Goal: Task Accomplishment & Management: Complete application form

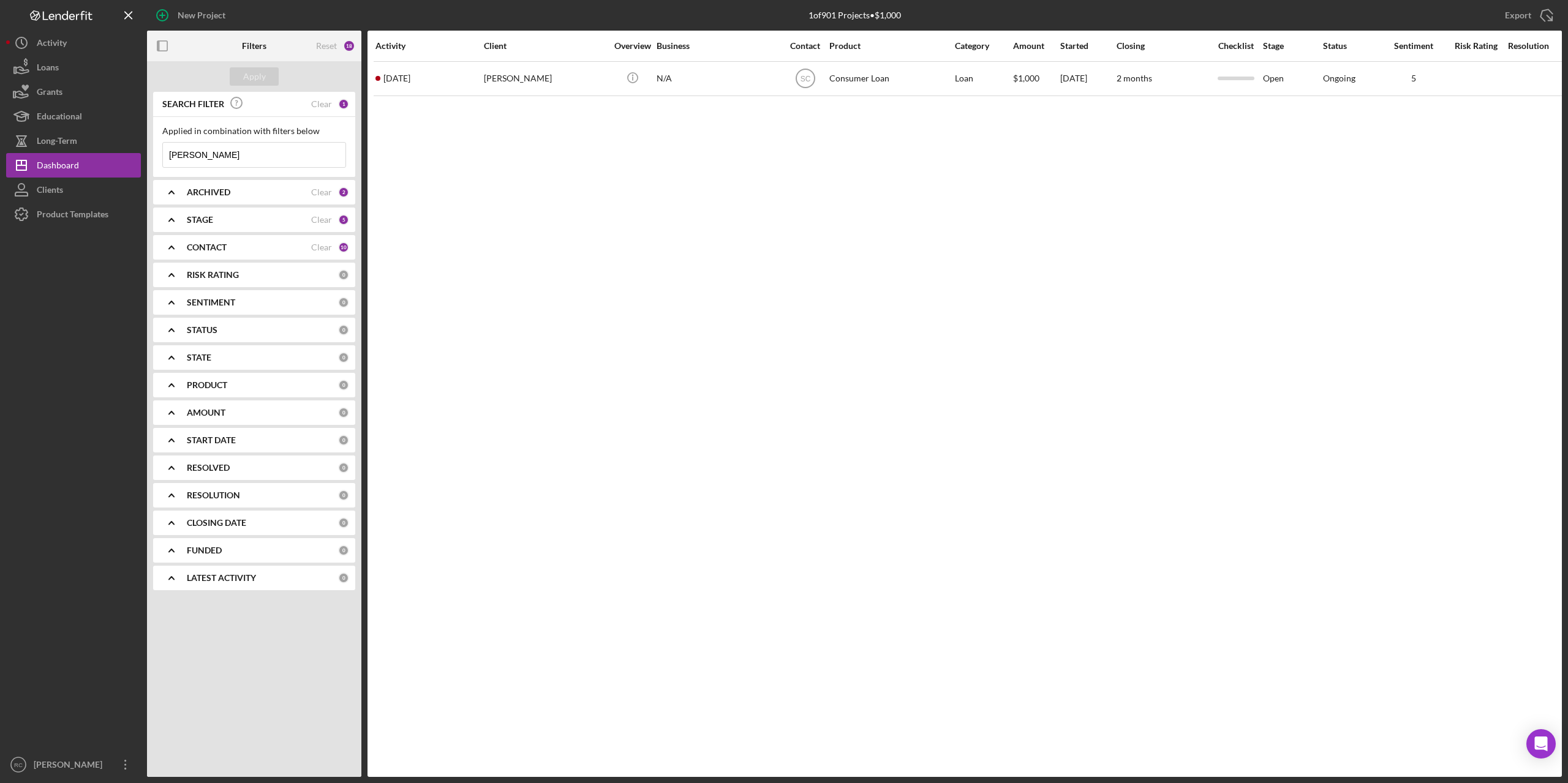
click at [223, 150] on input "[PERSON_NAME]" at bounding box center [254, 155] width 183 height 24
type input "m"
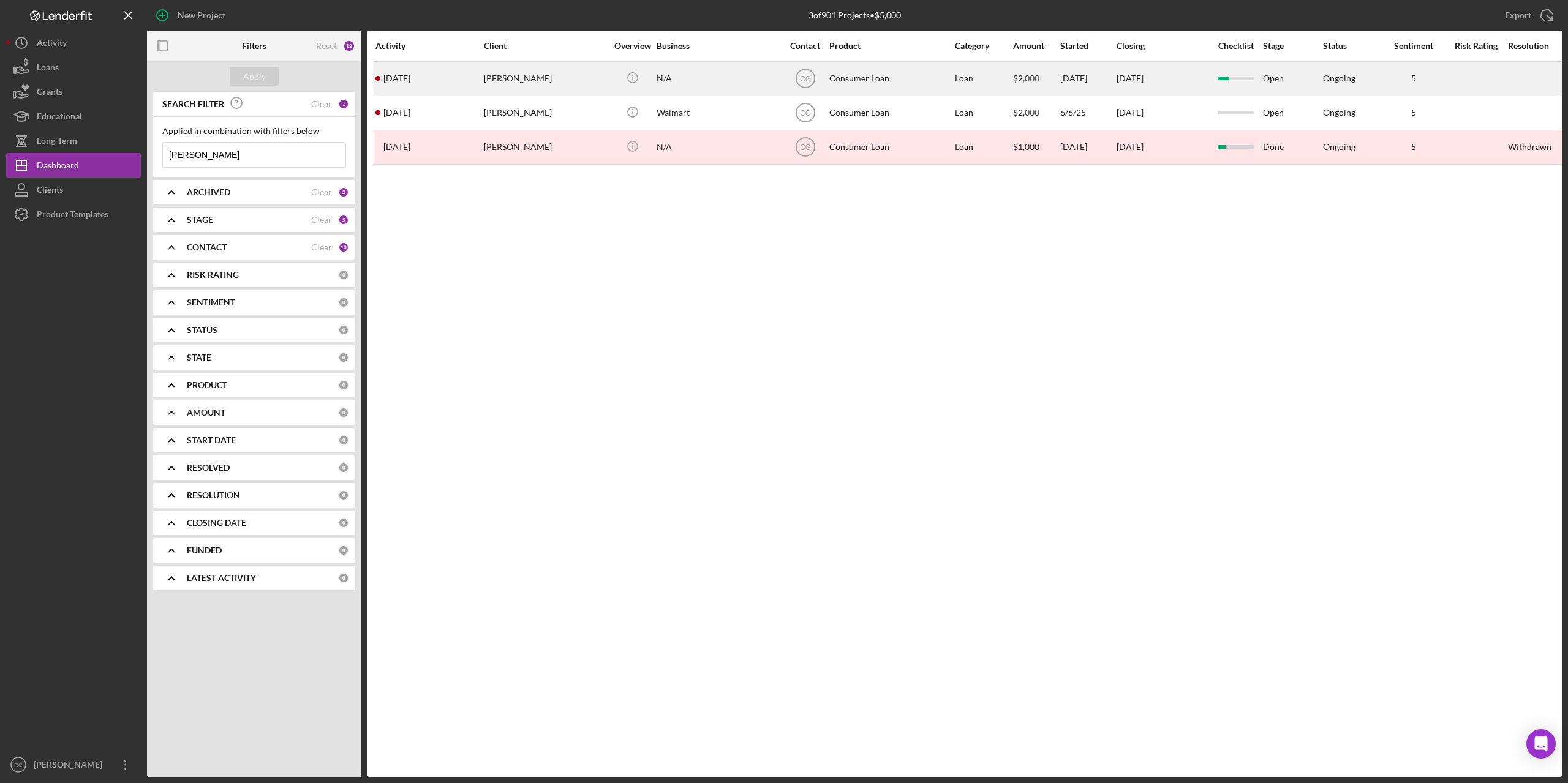
type input "[PERSON_NAME]"
click at [516, 81] on div "[PERSON_NAME]" at bounding box center [545, 79] width 122 height 32
click at [516, 76] on div "[PERSON_NAME]" at bounding box center [545, 79] width 122 height 32
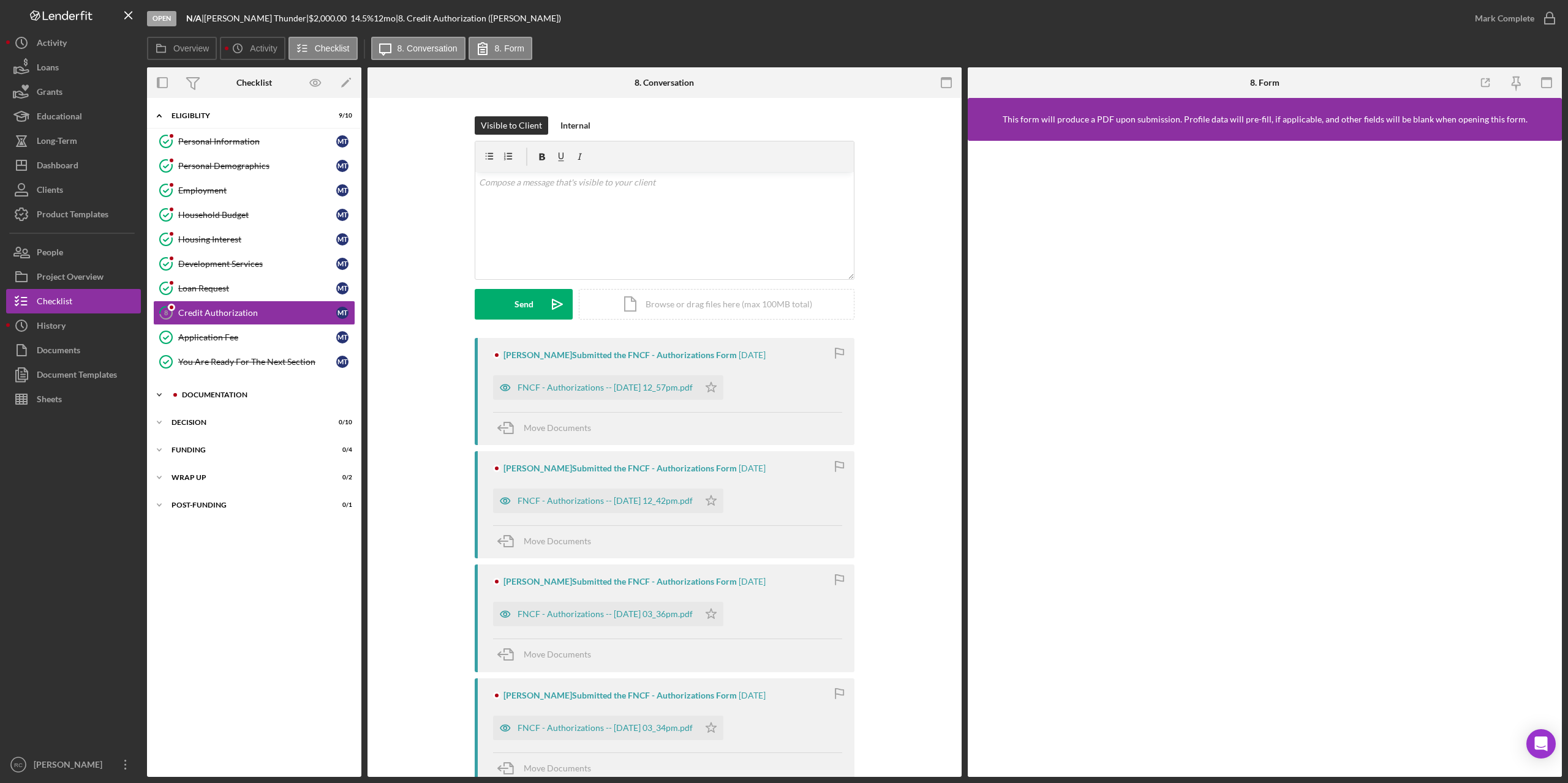
click at [184, 394] on div "Documentation" at bounding box center [264, 395] width 164 height 7
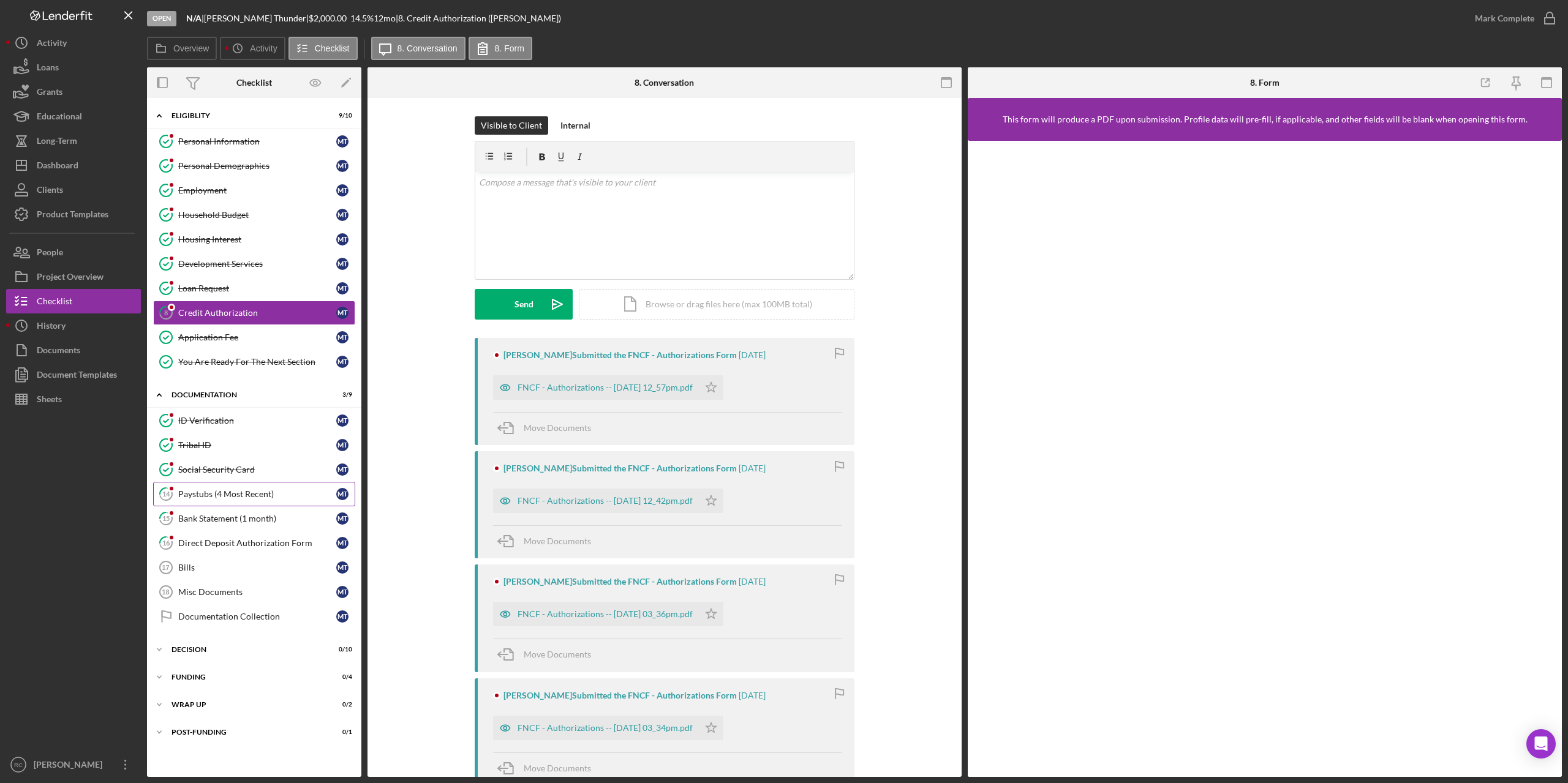
click at [209, 494] on div "Paystubs (4 Most Recent)" at bounding box center [257, 494] width 158 height 10
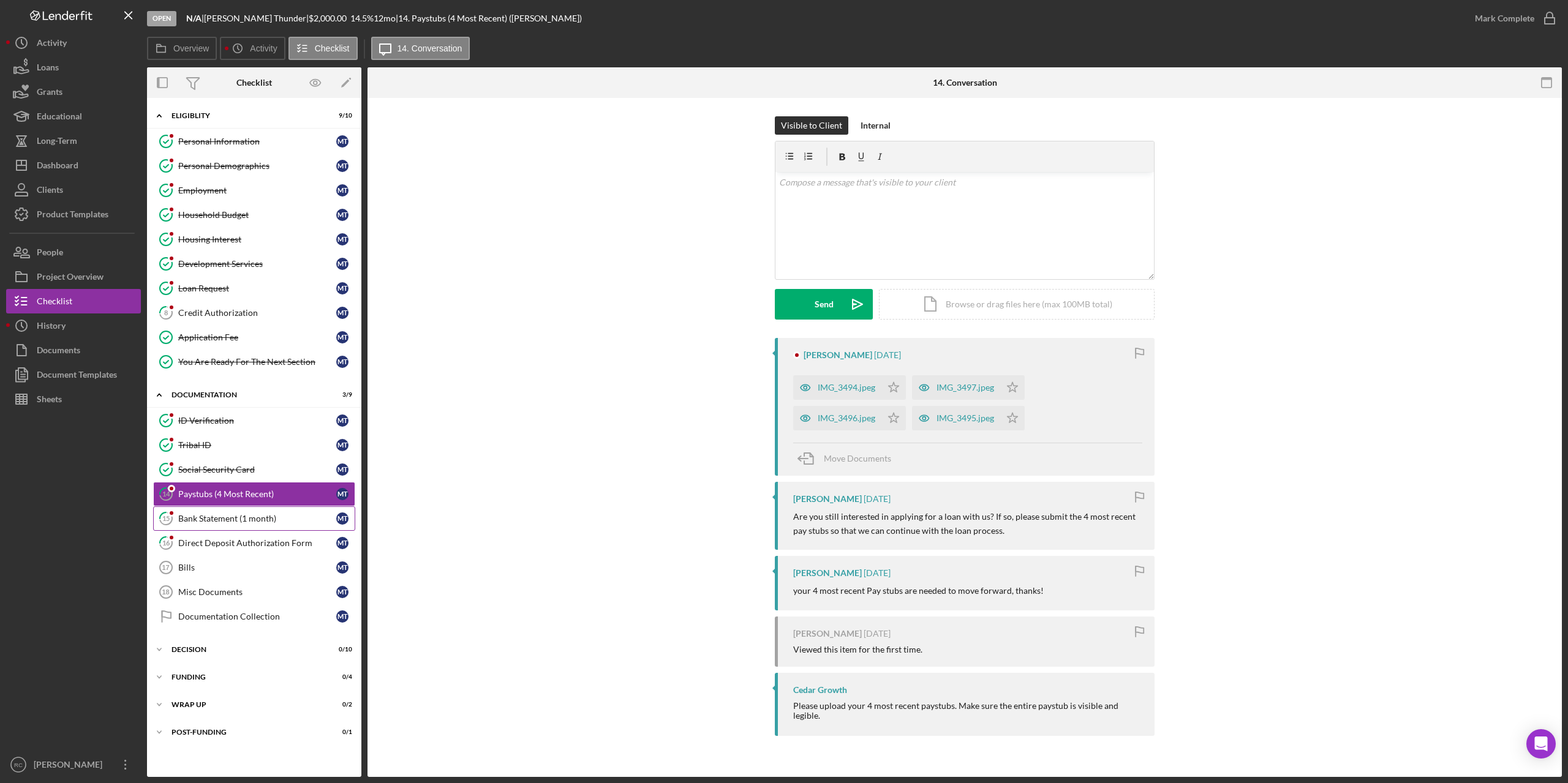
click at [219, 517] on div "Bank Statement (1 month)" at bounding box center [257, 518] width 158 height 10
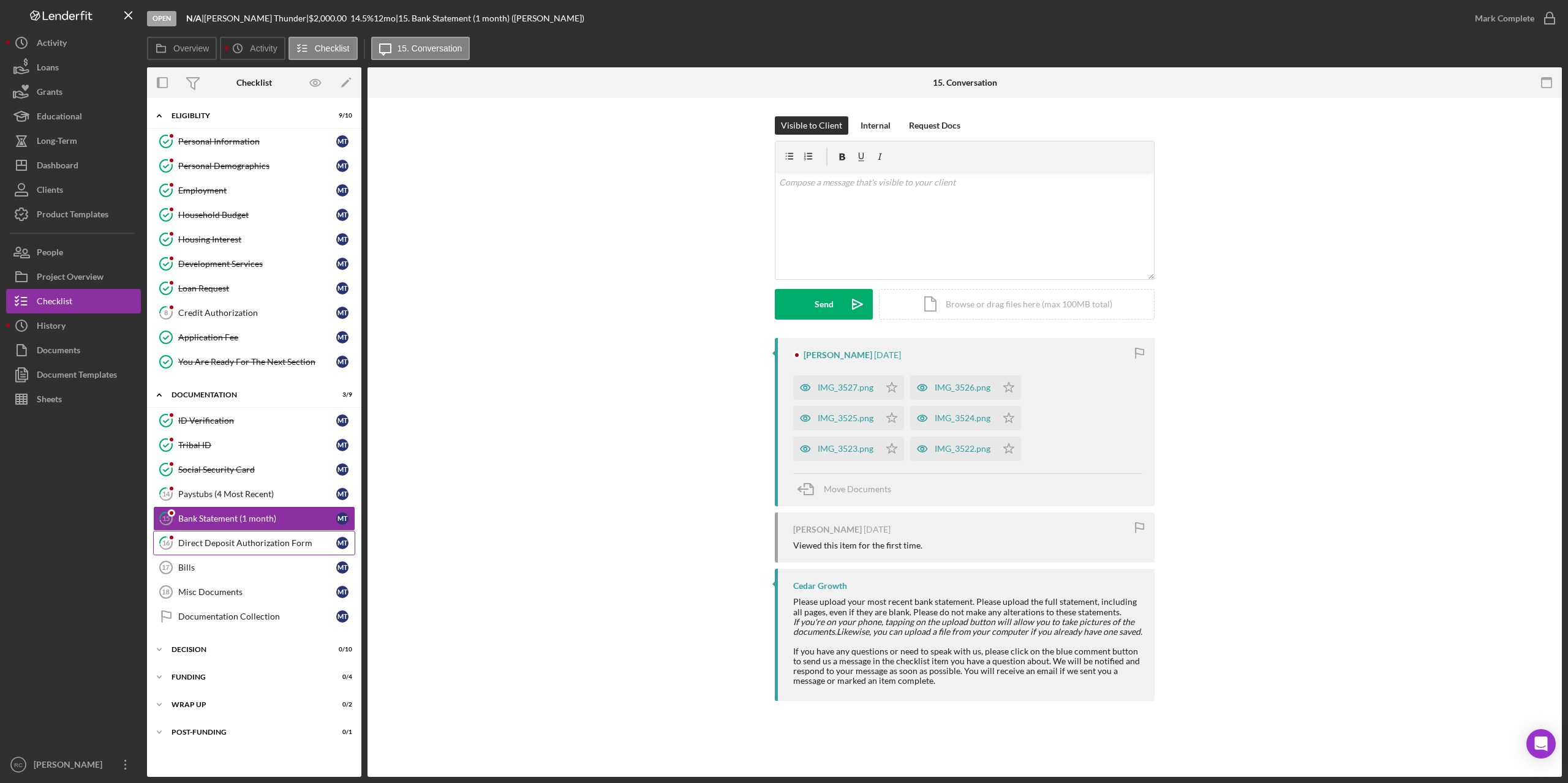
click at [227, 545] on div "Direct Deposit Authorization Form" at bounding box center [257, 542] width 158 height 10
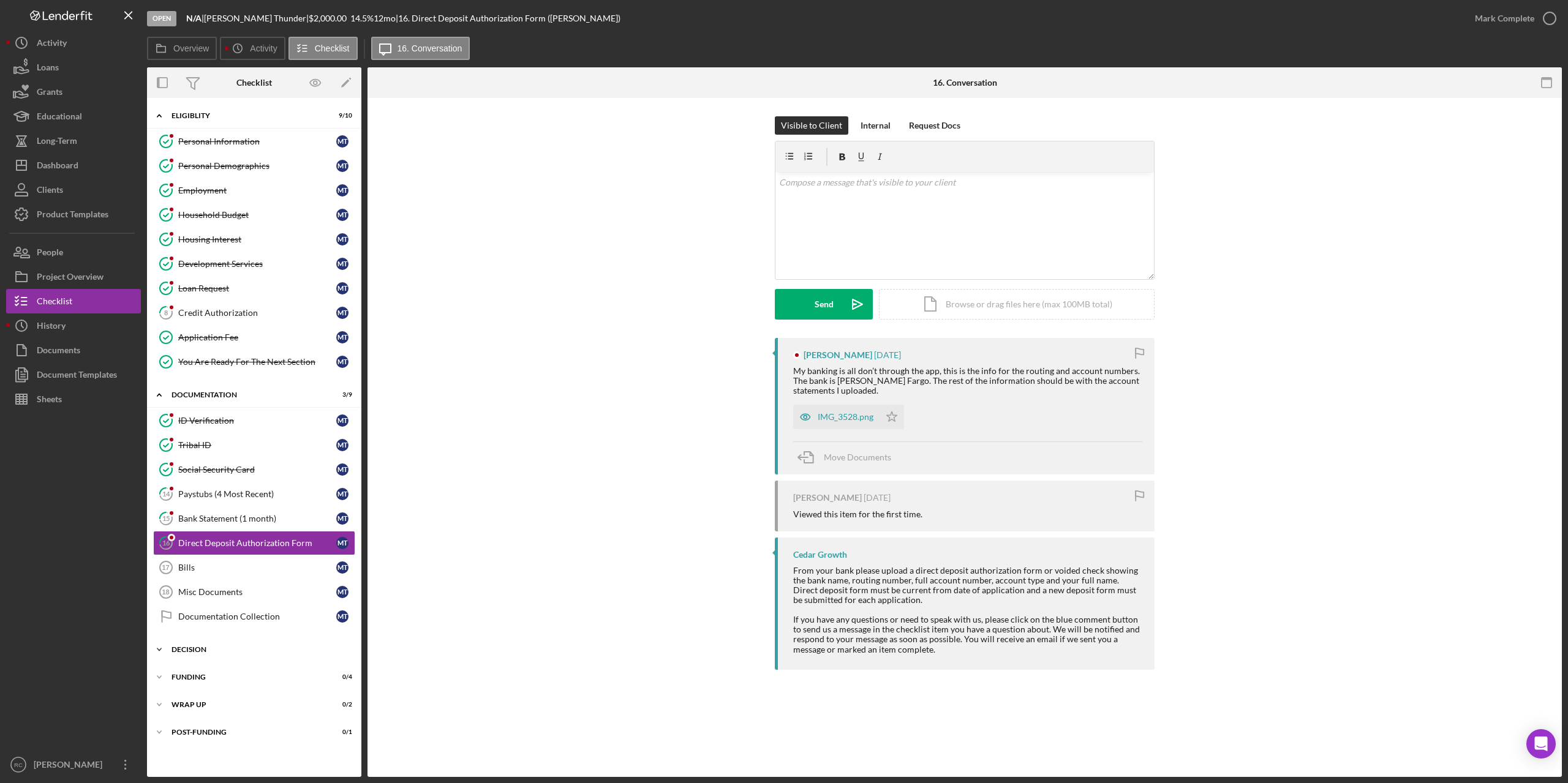
click at [188, 645] on div "Icon/Expander Decision 0 / 10" at bounding box center [254, 649] width 214 height 24
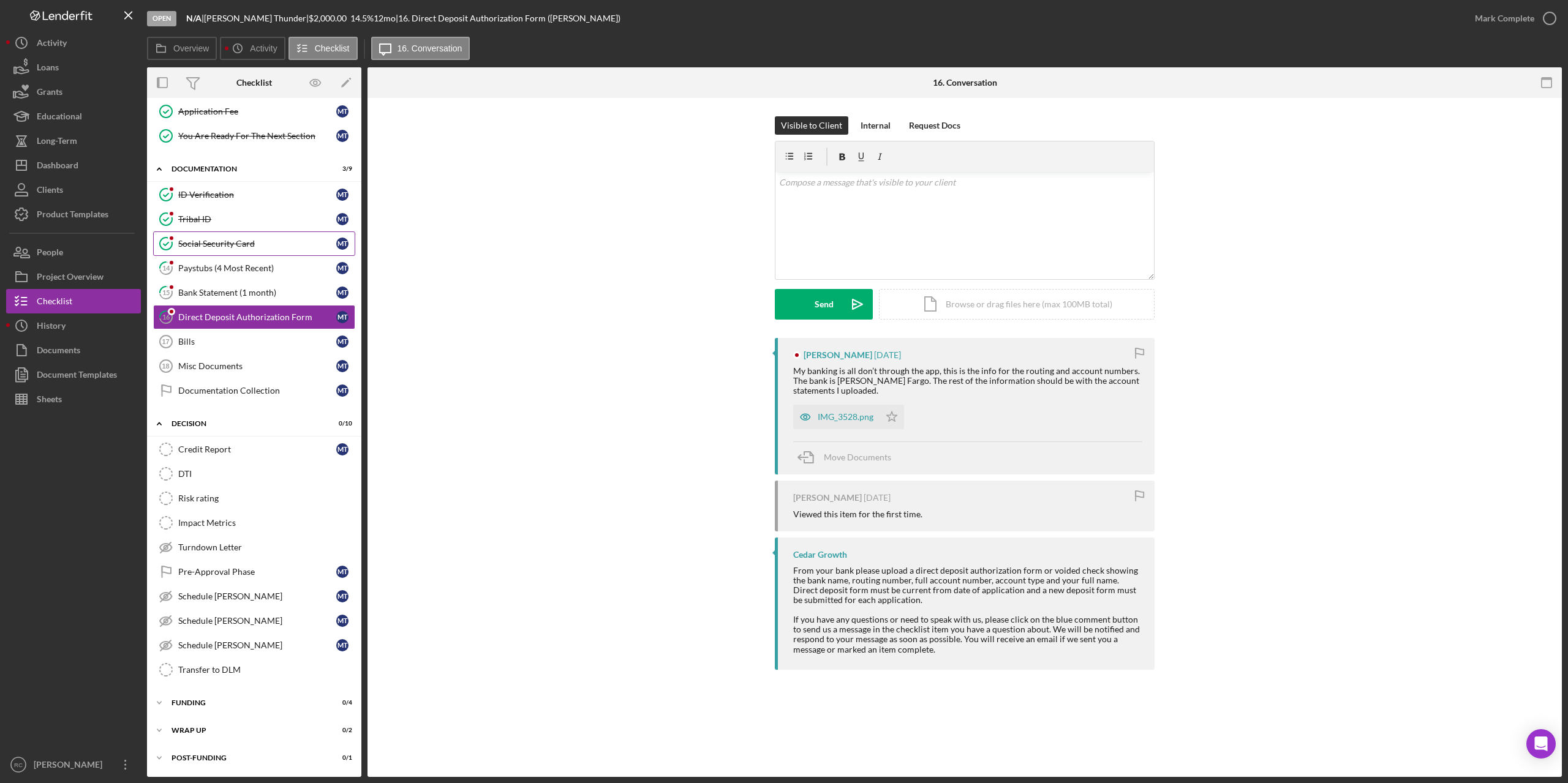
scroll to position [63, 0]
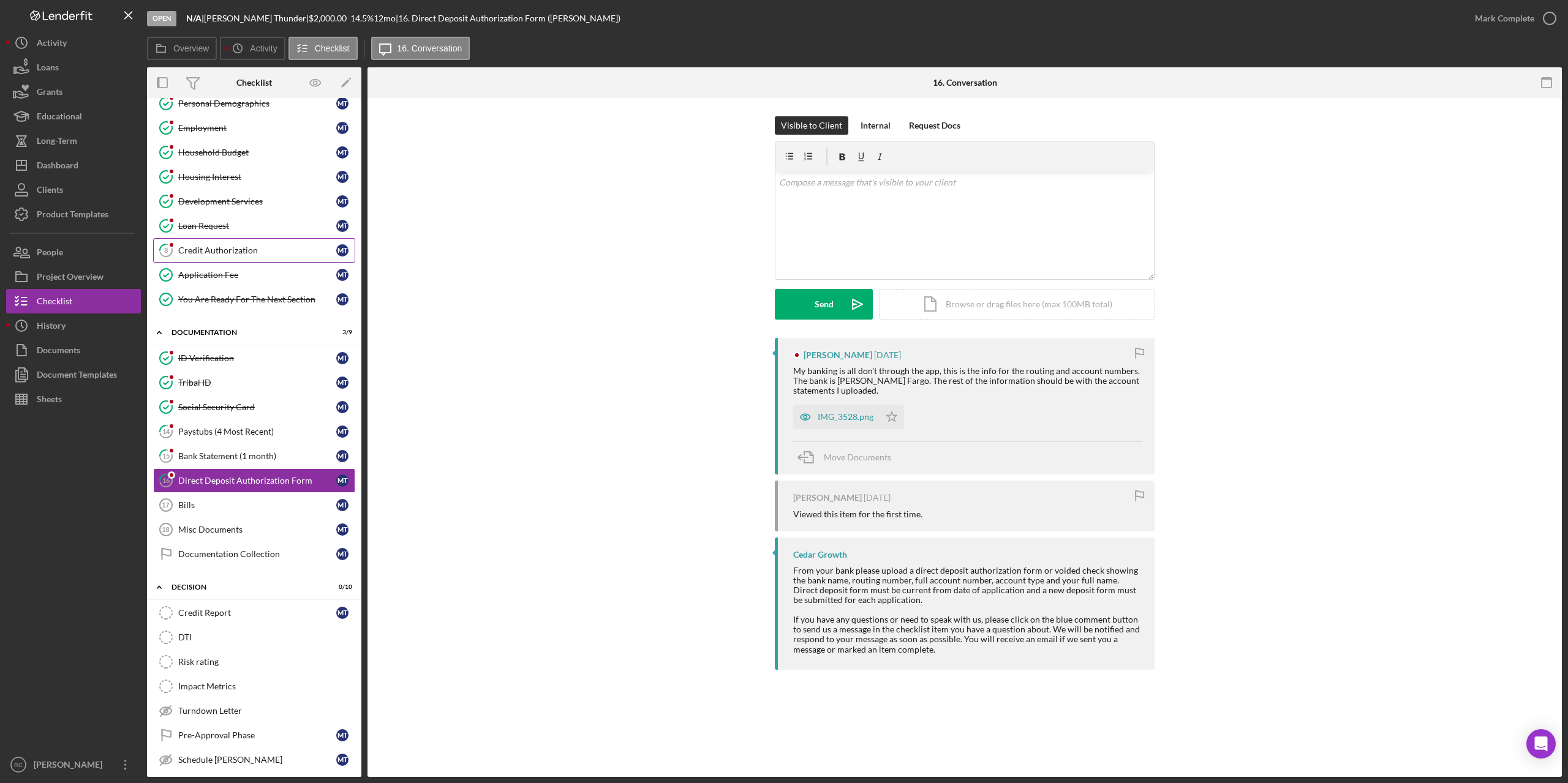
click at [212, 252] on div "Credit Authorization" at bounding box center [257, 250] width 158 height 10
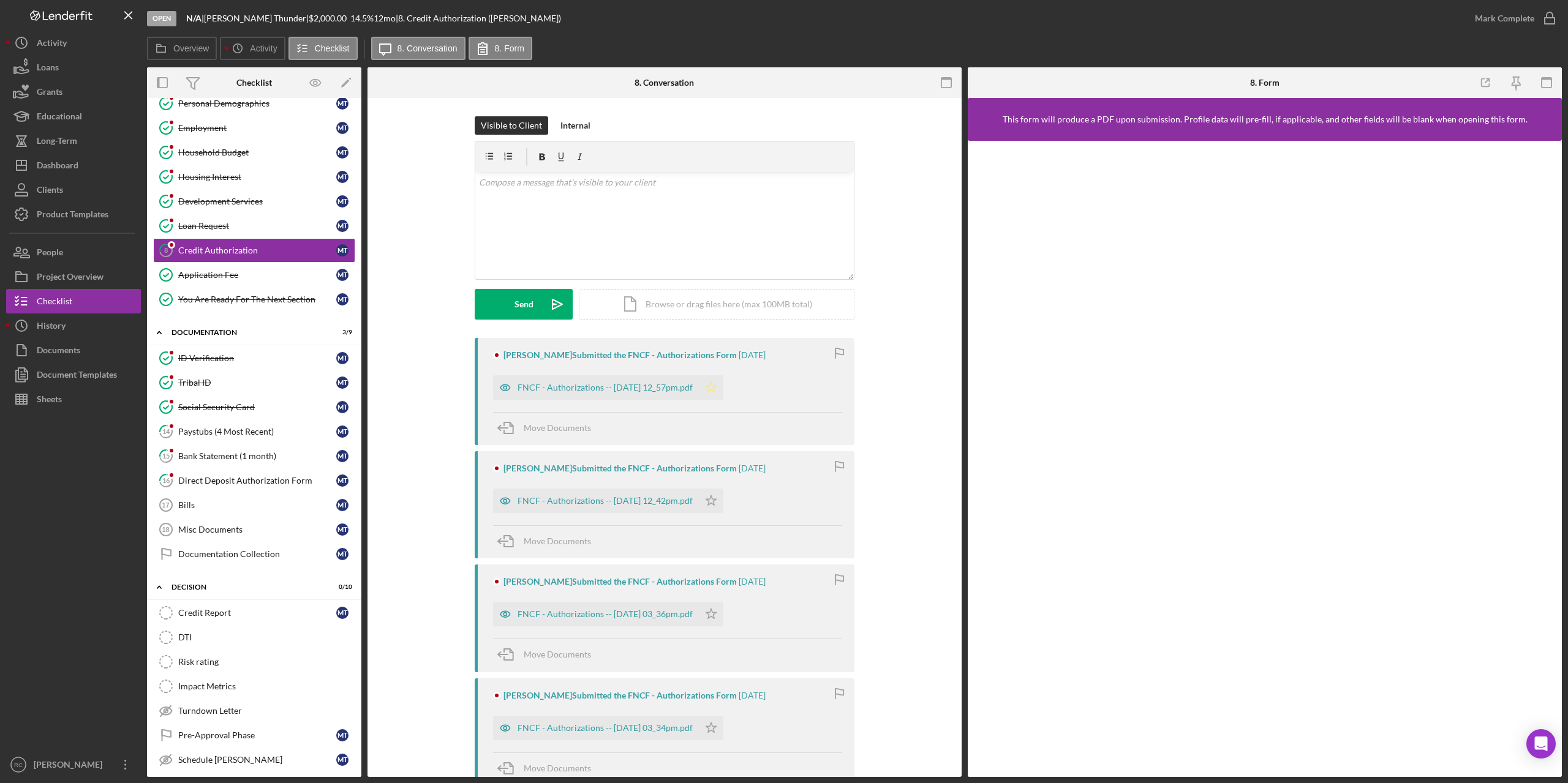
click at [724, 382] on icon "Icon/Star" at bounding box center [710, 387] width 24 height 24
click at [724, 500] on icon "Icon/Star" at bounding box center [710, 500] width 24 height 24
drag, startPoint x: 725, startPoint y: 610, endPoint x: 732, endPoint y: 683, distance: 73.3
click at [724, 610] on icon "Icon/Star" at bounding box center [710, 614] width 24 height 24
click at [720, 716] on icon "Icon/Star" at bounding box center [710, 728] width 24 height 24
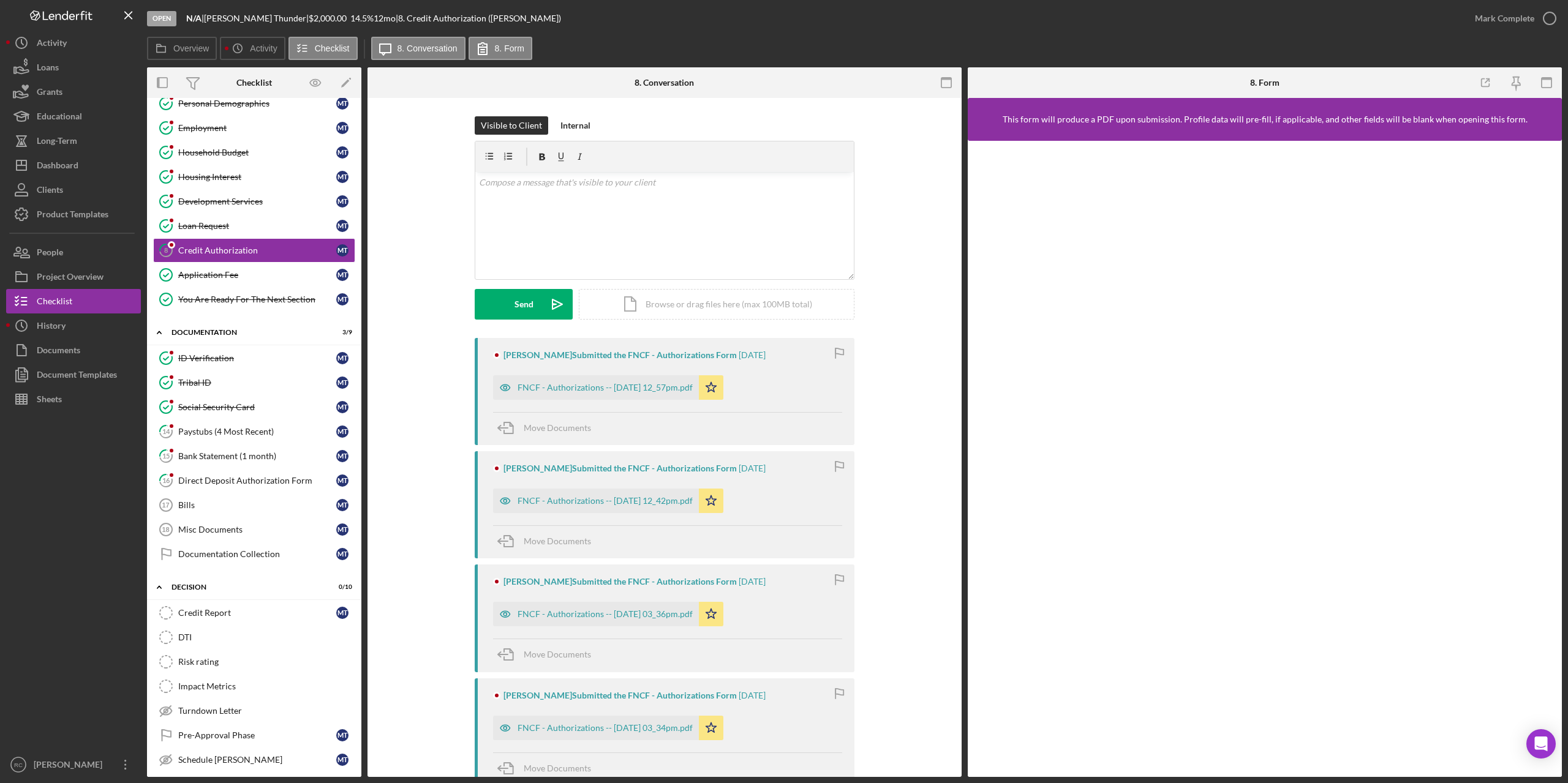
scroll to position [163, 0]
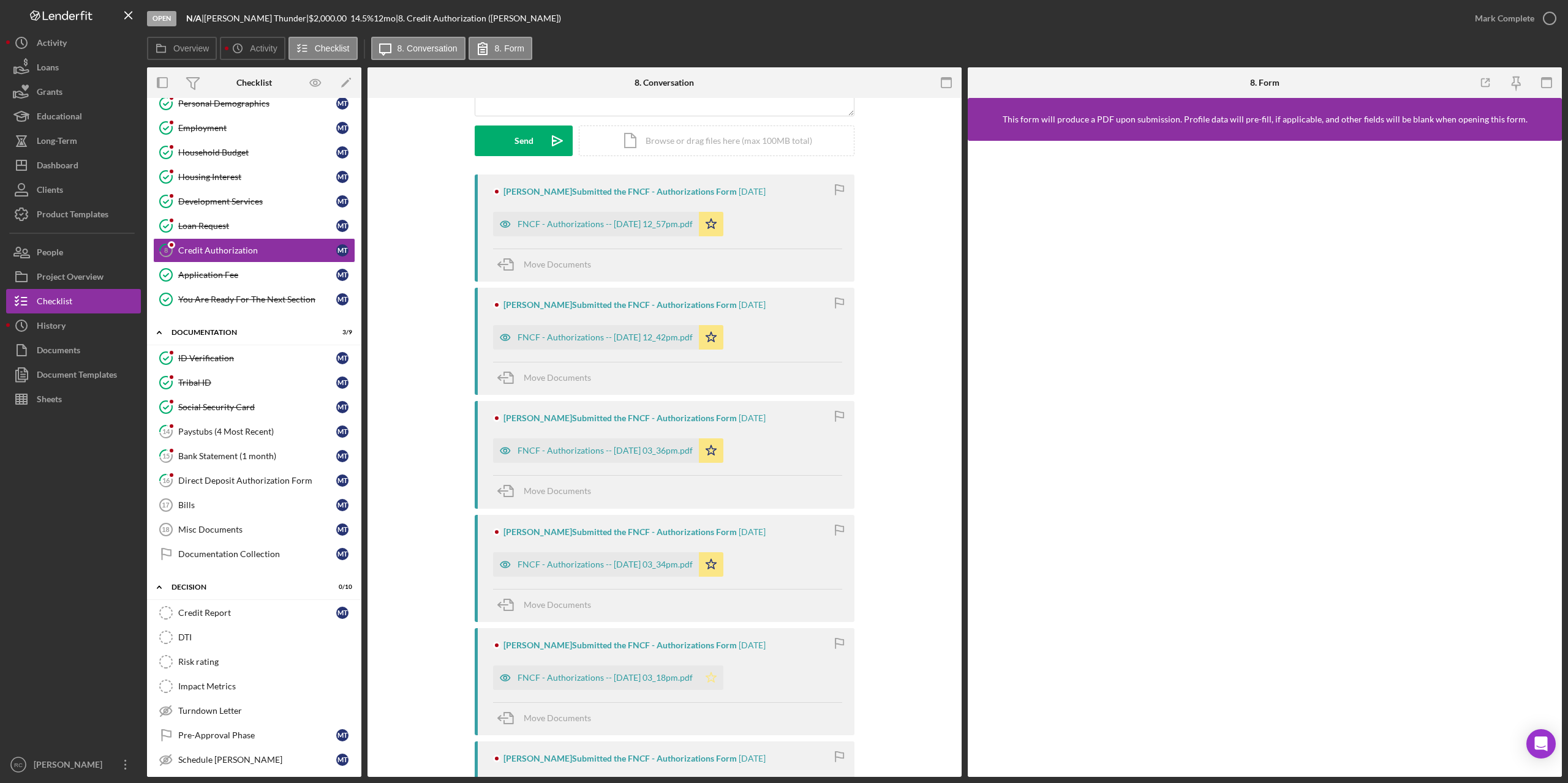
click at [724, 680] on icon "Icon/Star" at bounding box center [710, 677] width 24 height 24
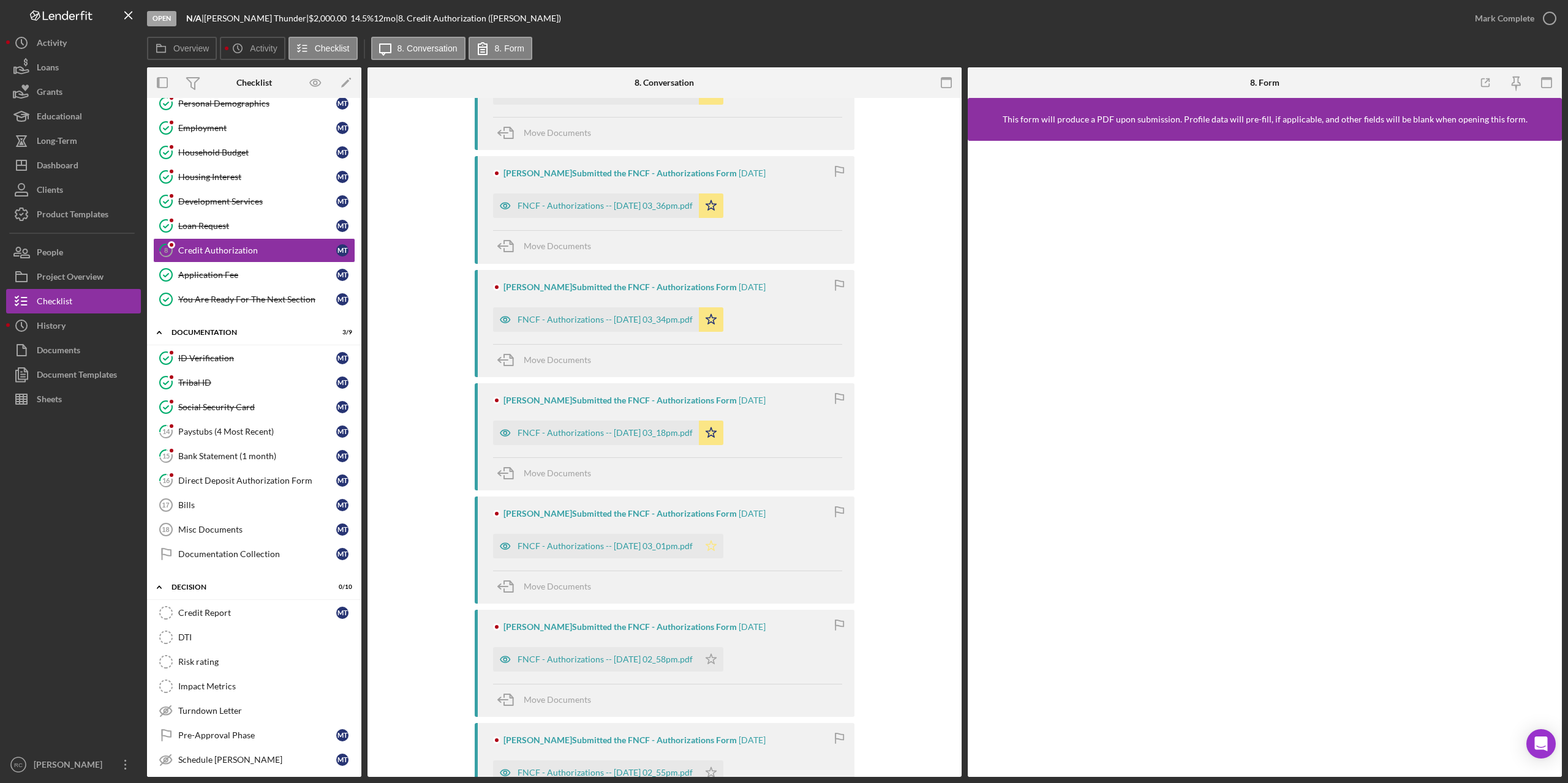
click at [724, 545] on icon "Icon/Star" at bounding box center [710, 545] width 24 height 24
click at [724, 661] on icon "Icon/Star" at bounding box center [710, 659] width 24 height 24
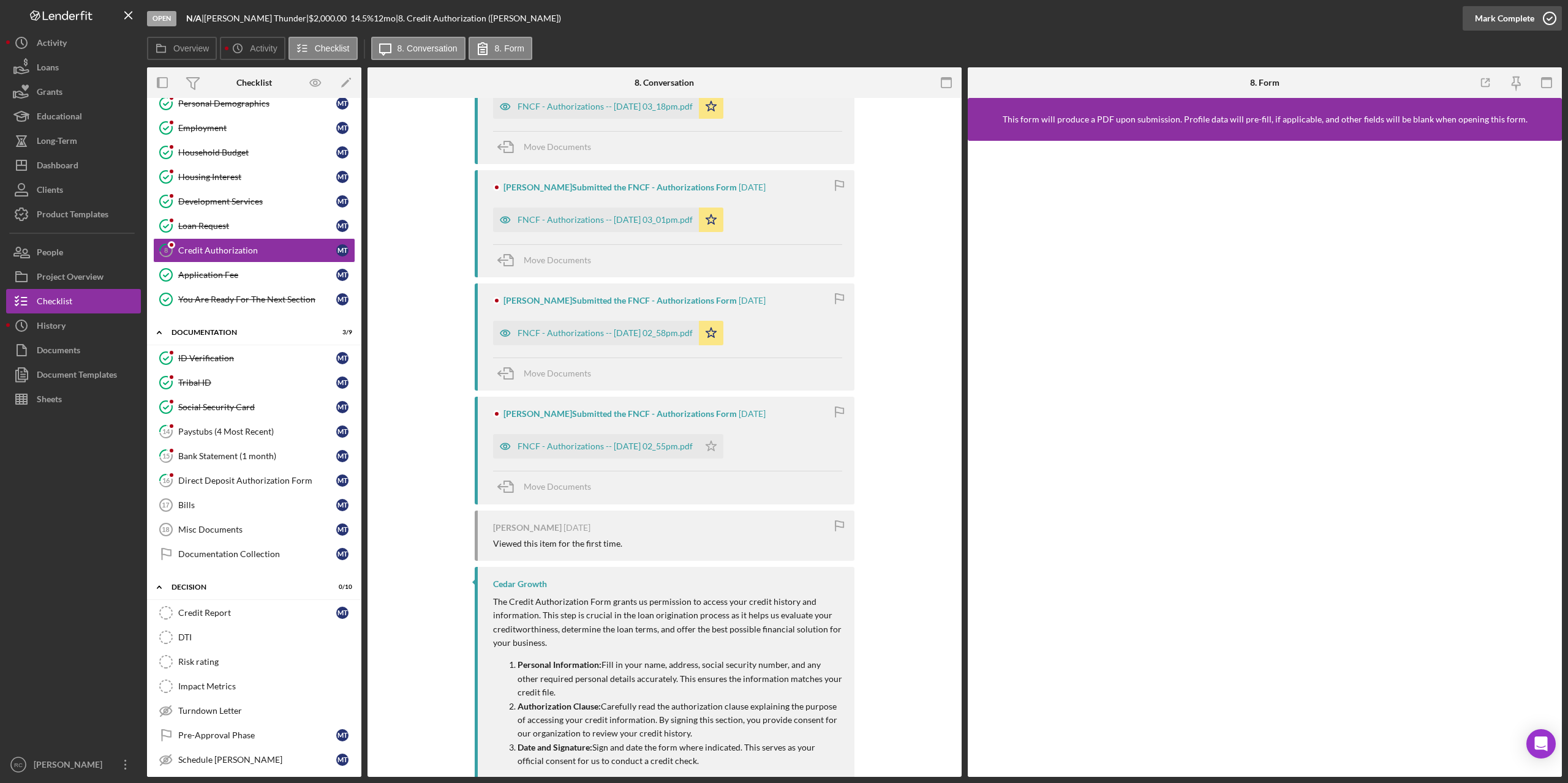
click at [1549, 15] on icon "button" at bounding box center [1550, 18] width 31 height 31
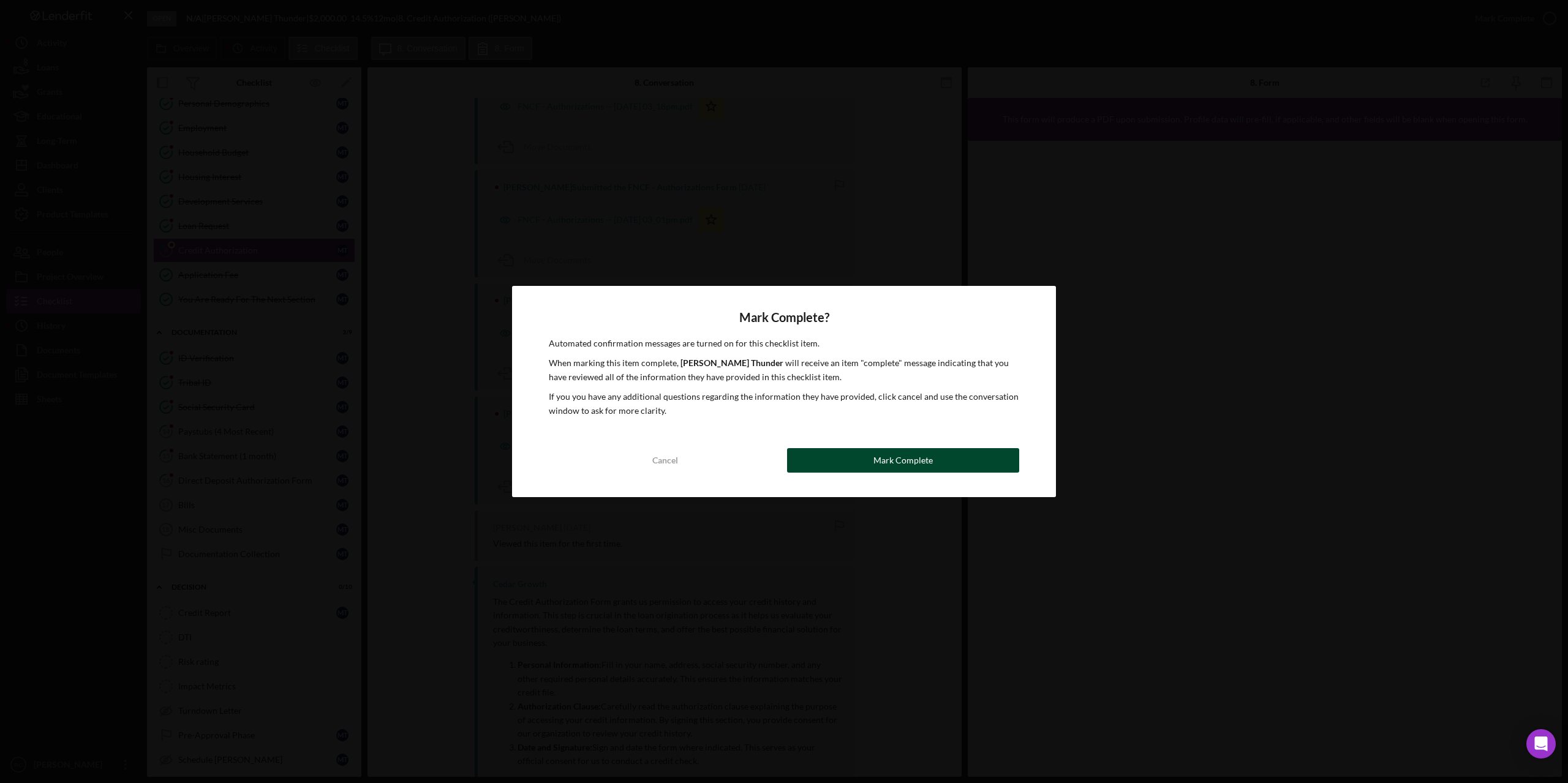
click at [886, 461] on div "Mark Complete" at bounding box center [903, 460] width 60 height 24
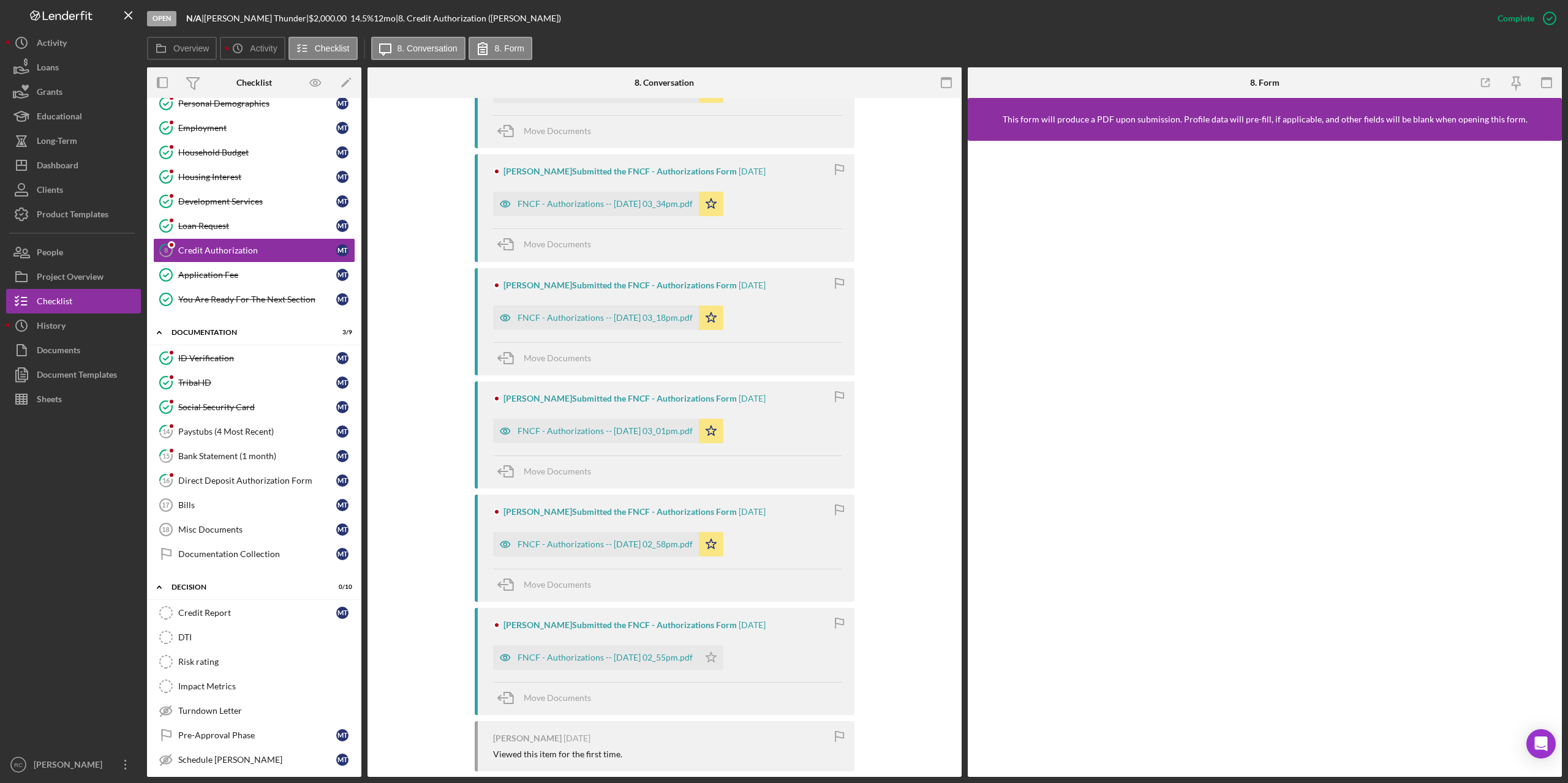
scroll to position [946, 0]
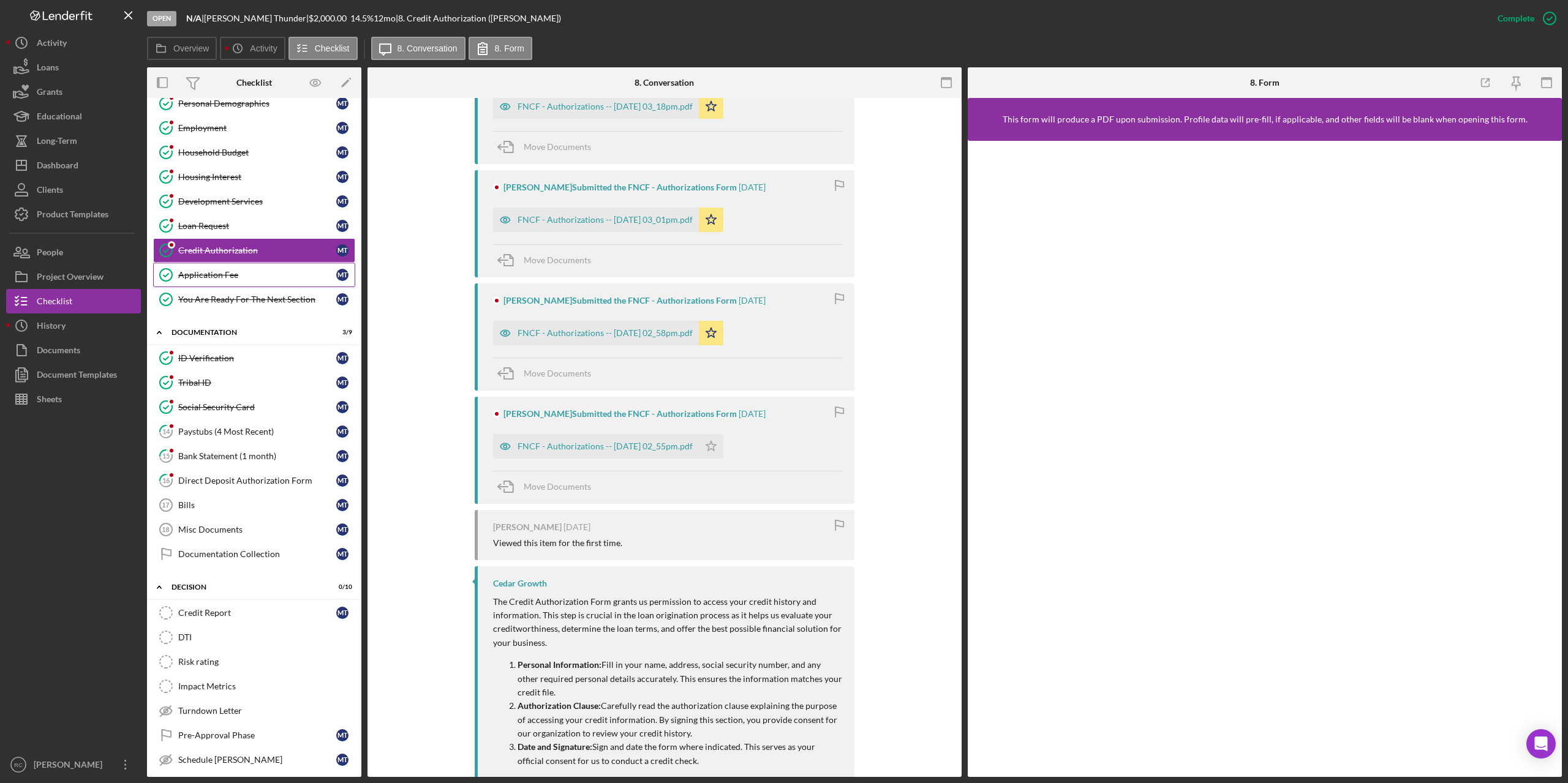
click at [197, 274] on div "Application Fee" at bounding box center [257, 274] width 158 height 10
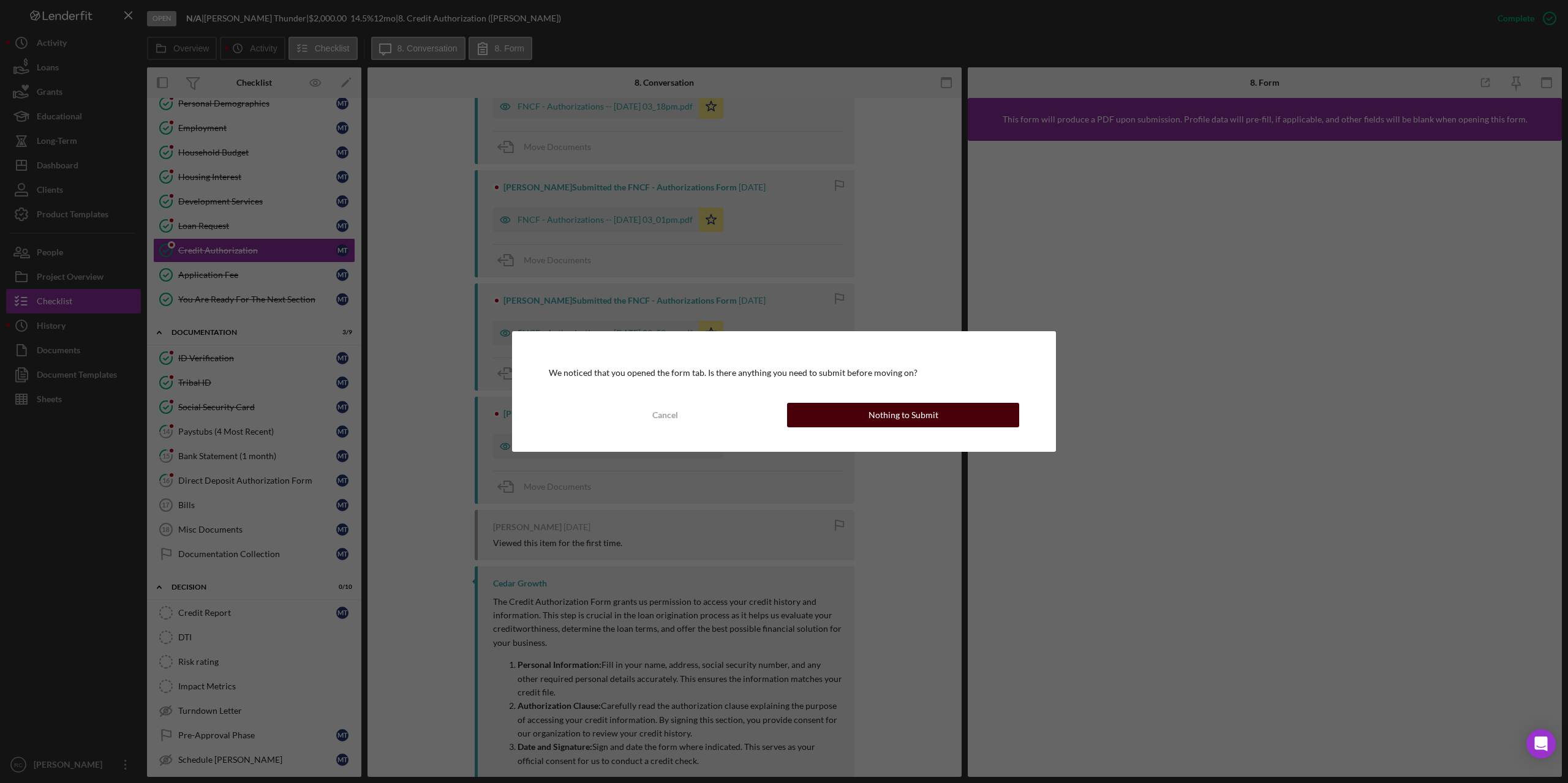
click at [855, 414] on button "Nothing to Submit" at bounding box center [903, 414] width 232 height 24
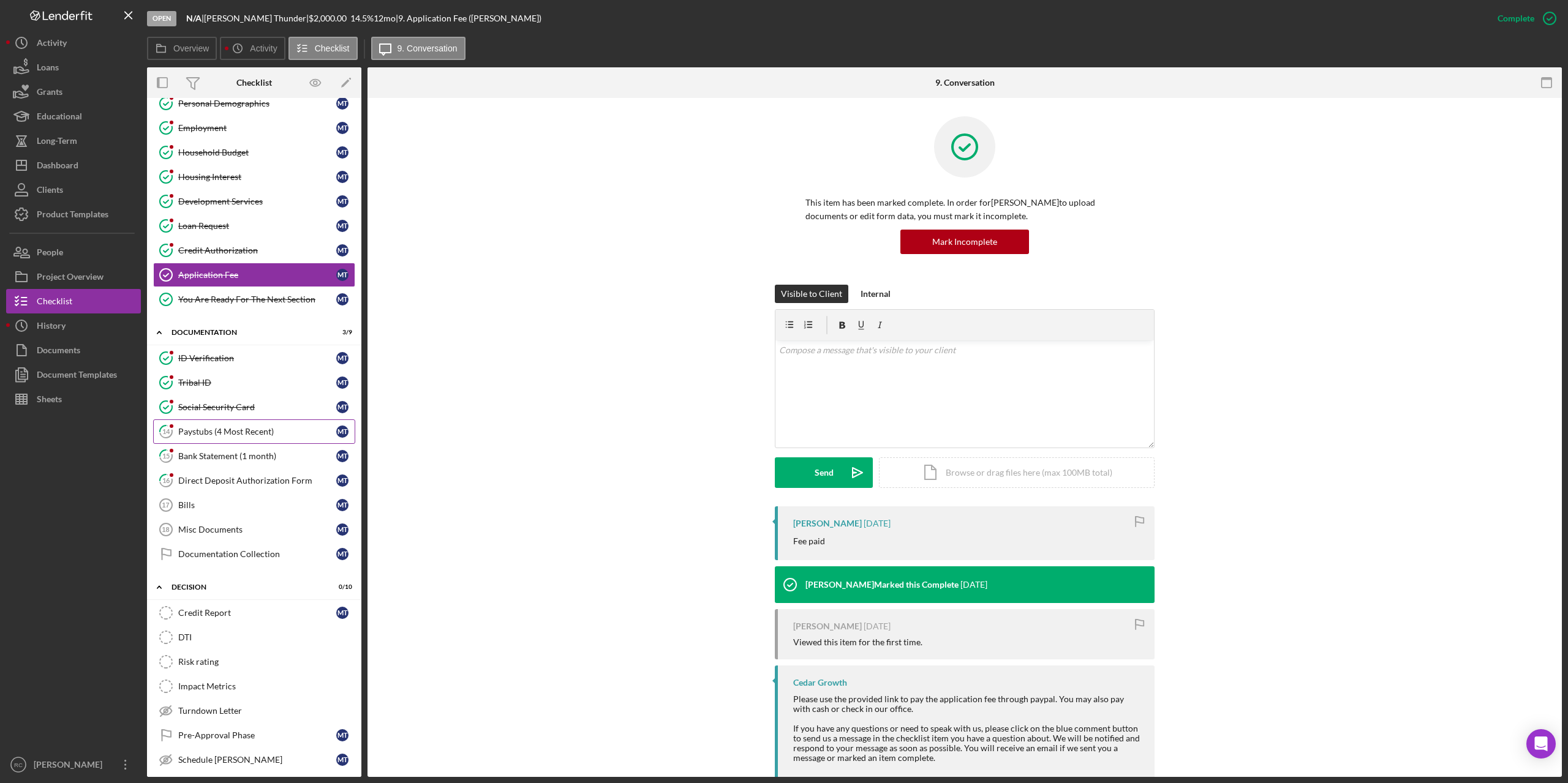
click at [219, 433] on div "Paystubs (4 Most Recent)" at bounding box center [257, 431] width 158 height 10
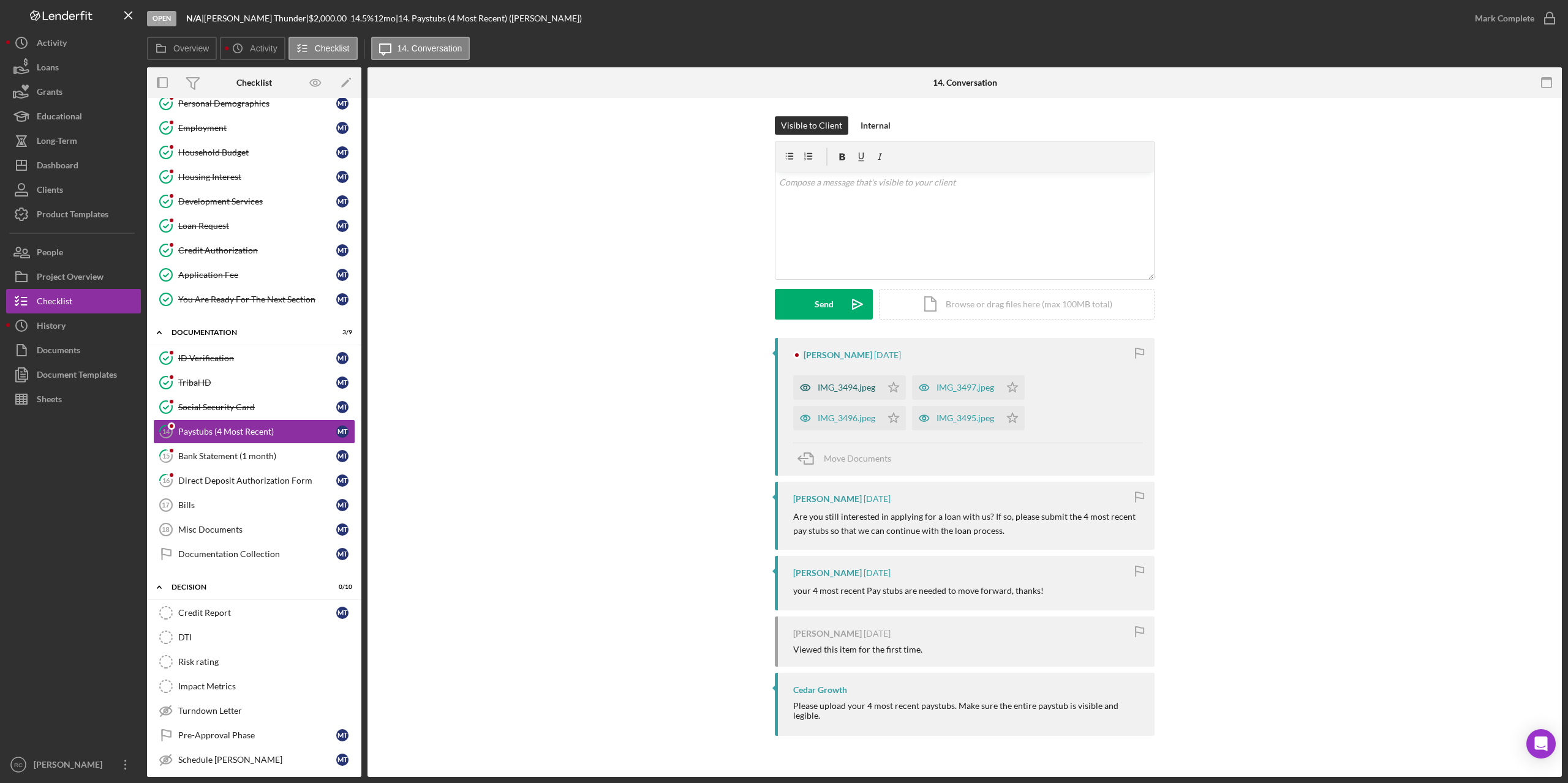
click at [852, 387] on div "IMG_3494.jpeg" at bounding box center [847, 387] width 57 height 10
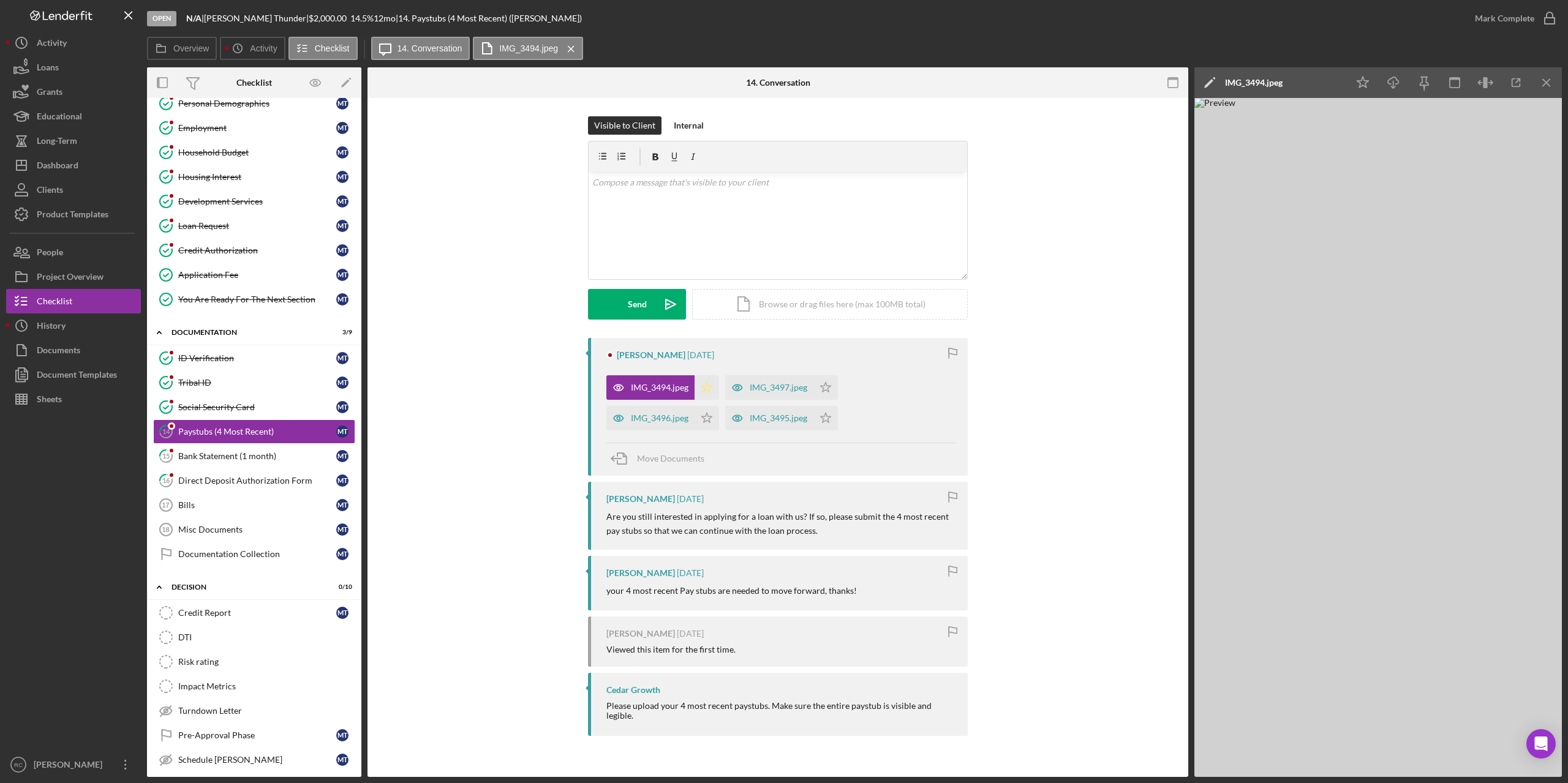
click at [703, 389] on icon "Icon/Star" at bounding box center [706, 387] width 24 height 24
drag, startPoint x: 705, startPoint y: 421, endPoint x: 785, endPoint y: 394, distance: 84.4
click at [707, 421] on icon "Icon/Star" at bounding box center [706, 418] width 24 height 24
click at [827, 386] on polygon "button" at bounding box center [826, 386] width 10 height 10
drag, startPoint x: 823, startPoint y: 422, endPoint x: 992, endPoint y: 220, distance: 263.4
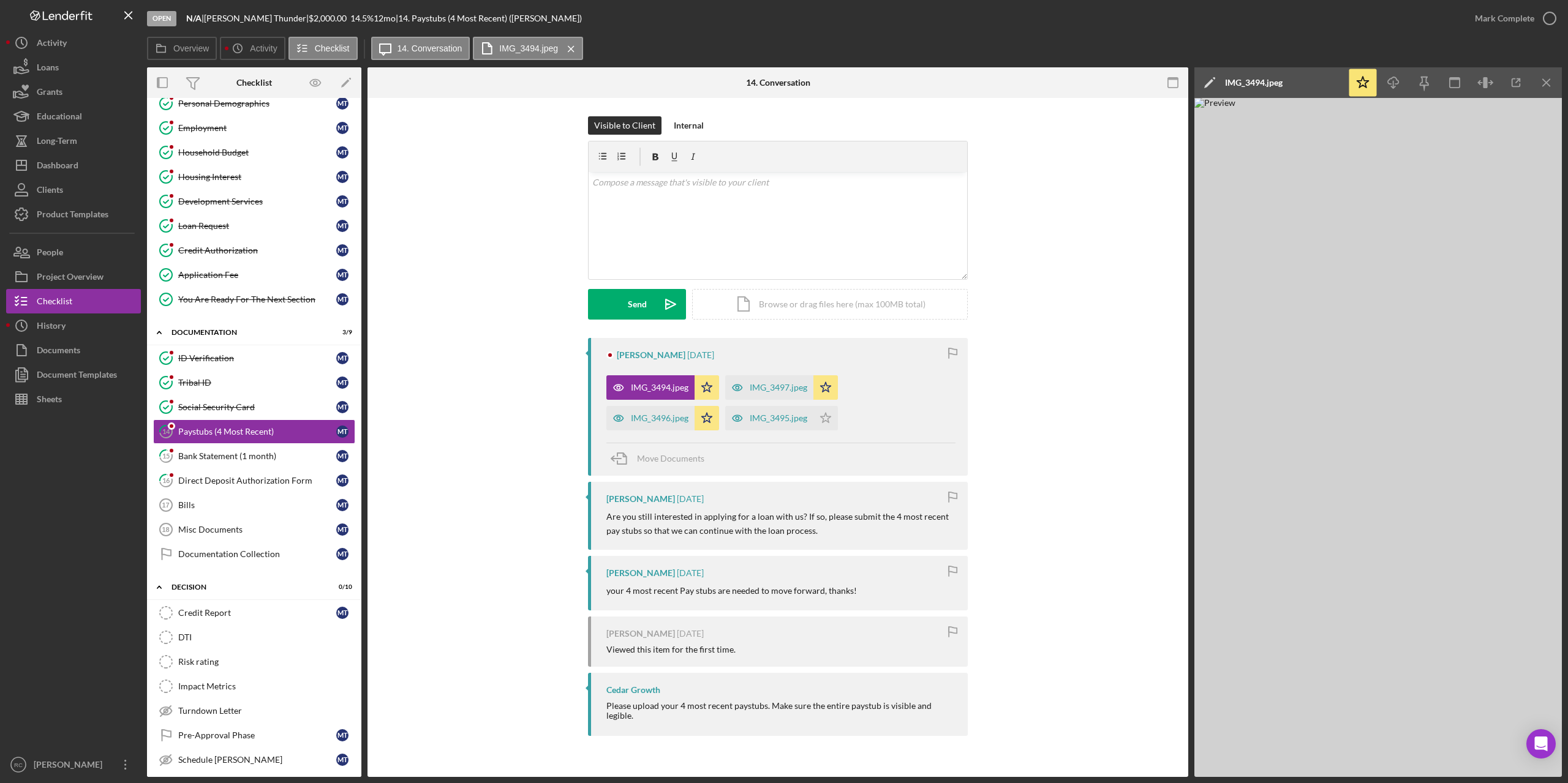
click at [824, 421] on icon "Icon/Star" at bounding box center [825, 418] width 24 height 24
drag, startPoint x: 1552, startPoint y: 23, endPoint x: 995, endPoint y: 288, distance: 616.8
click at [0, 0] on icon "button" at bounding box center [0, 0] width 0 height 0
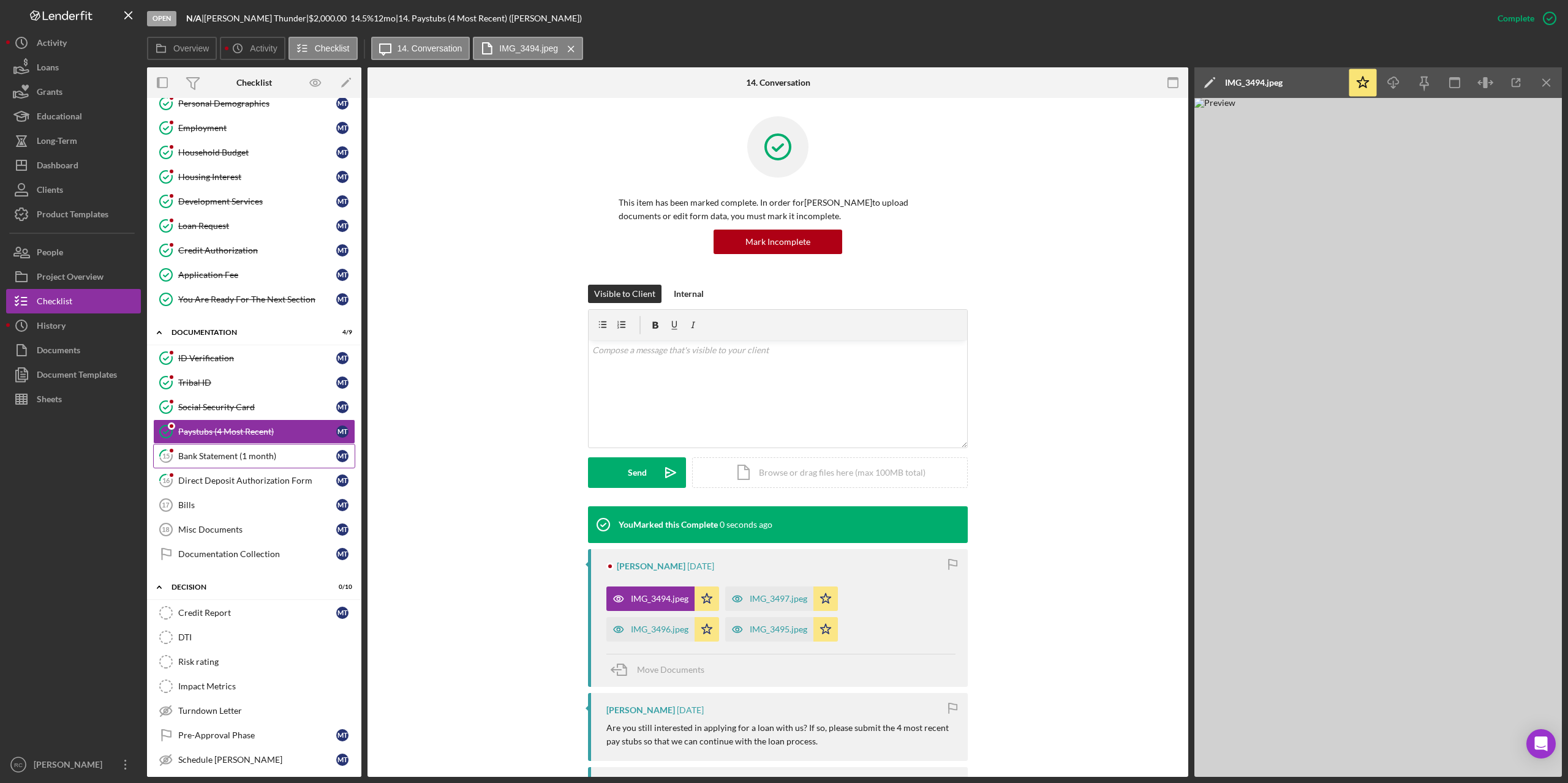
click at [240, 454] on div "Bank Statement (1 month)" at bounding box center [257, 456] width 158 height 10
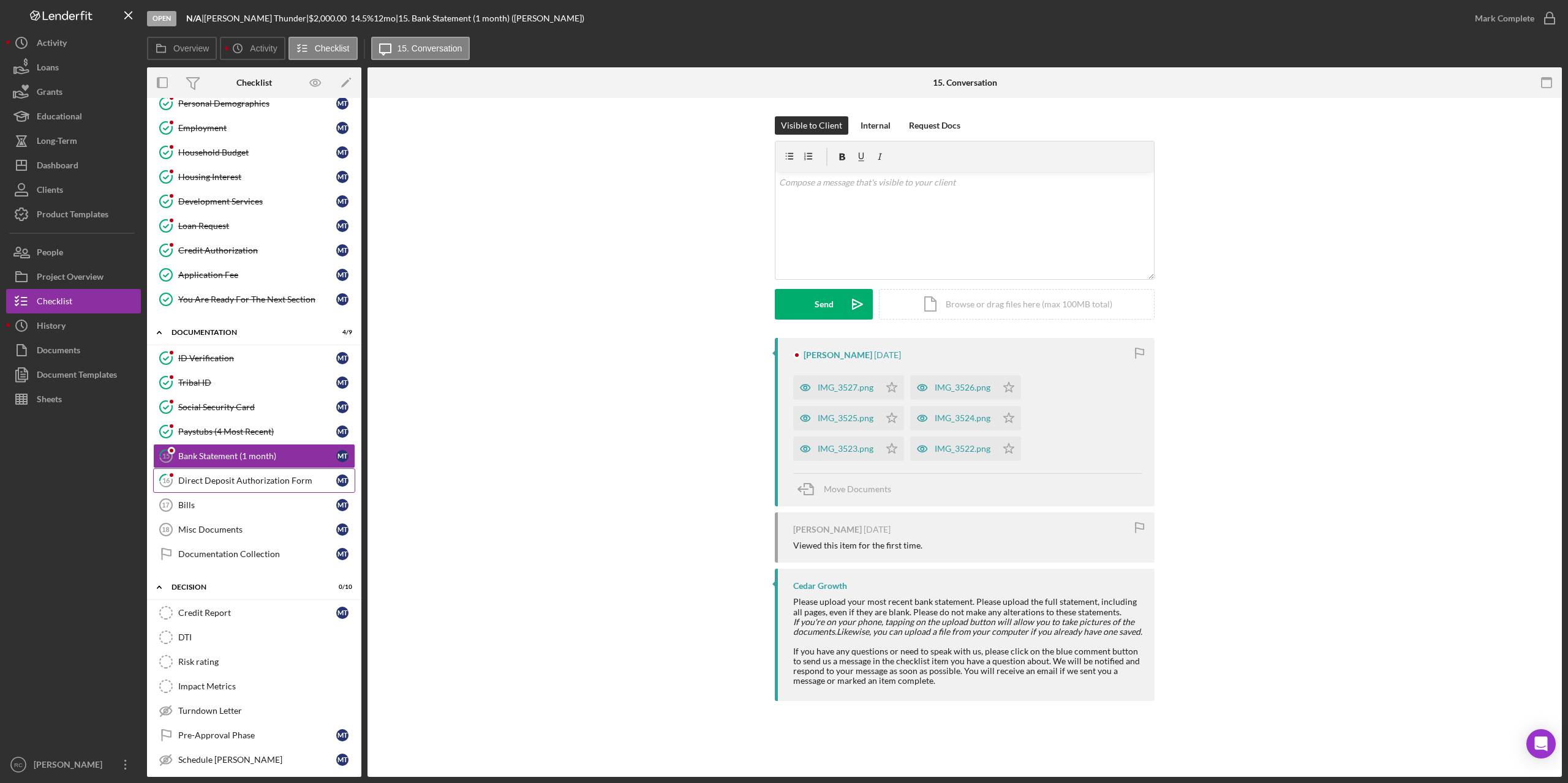
click at [244, 479] on div "Direct Deposit Authorization Form" at bounding box center [257, 480] width 158 height 10
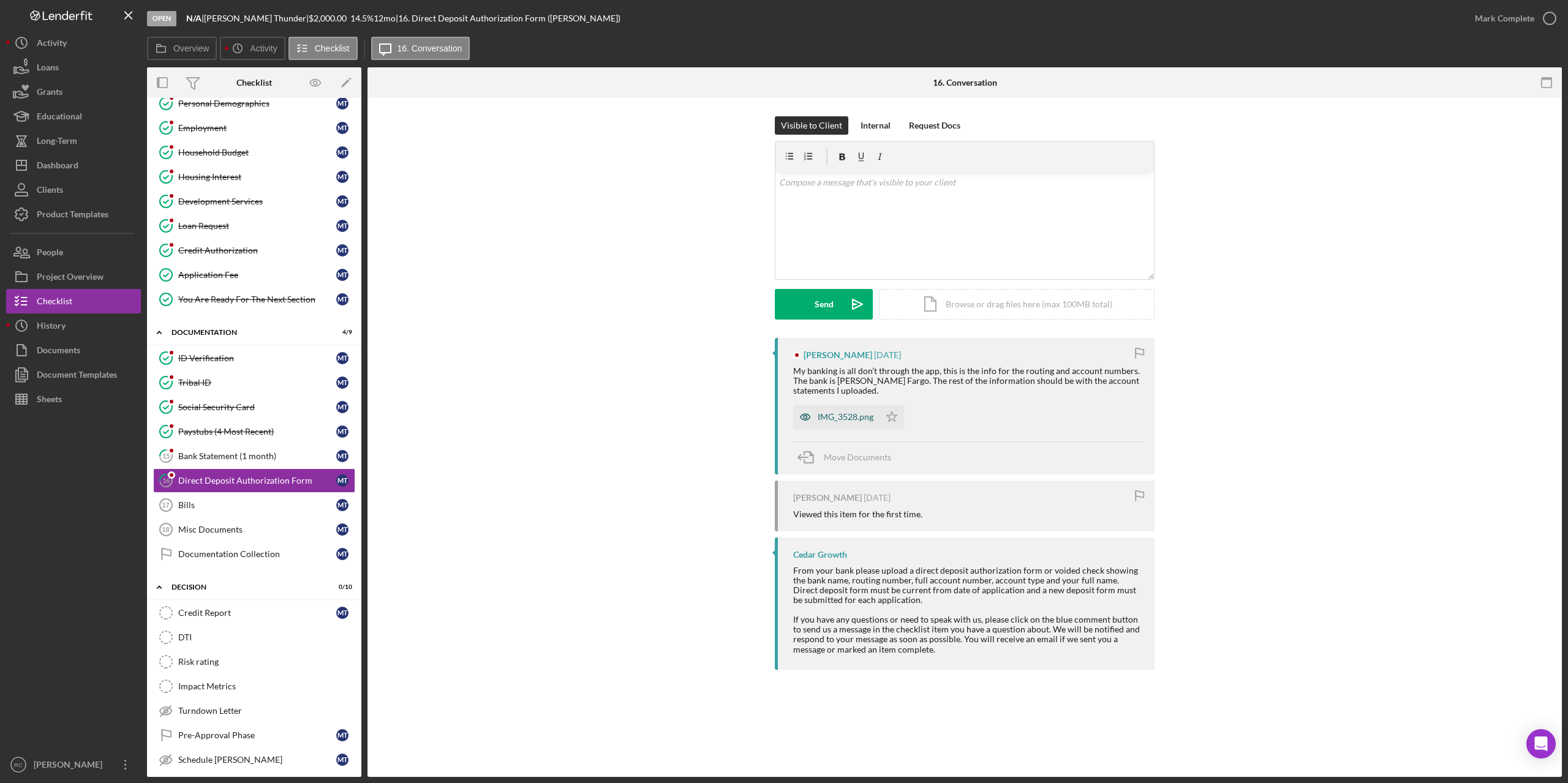
click at [837, 417] on div "IMG_3528.png" at bounding box center [846, 417] width 56 height 10
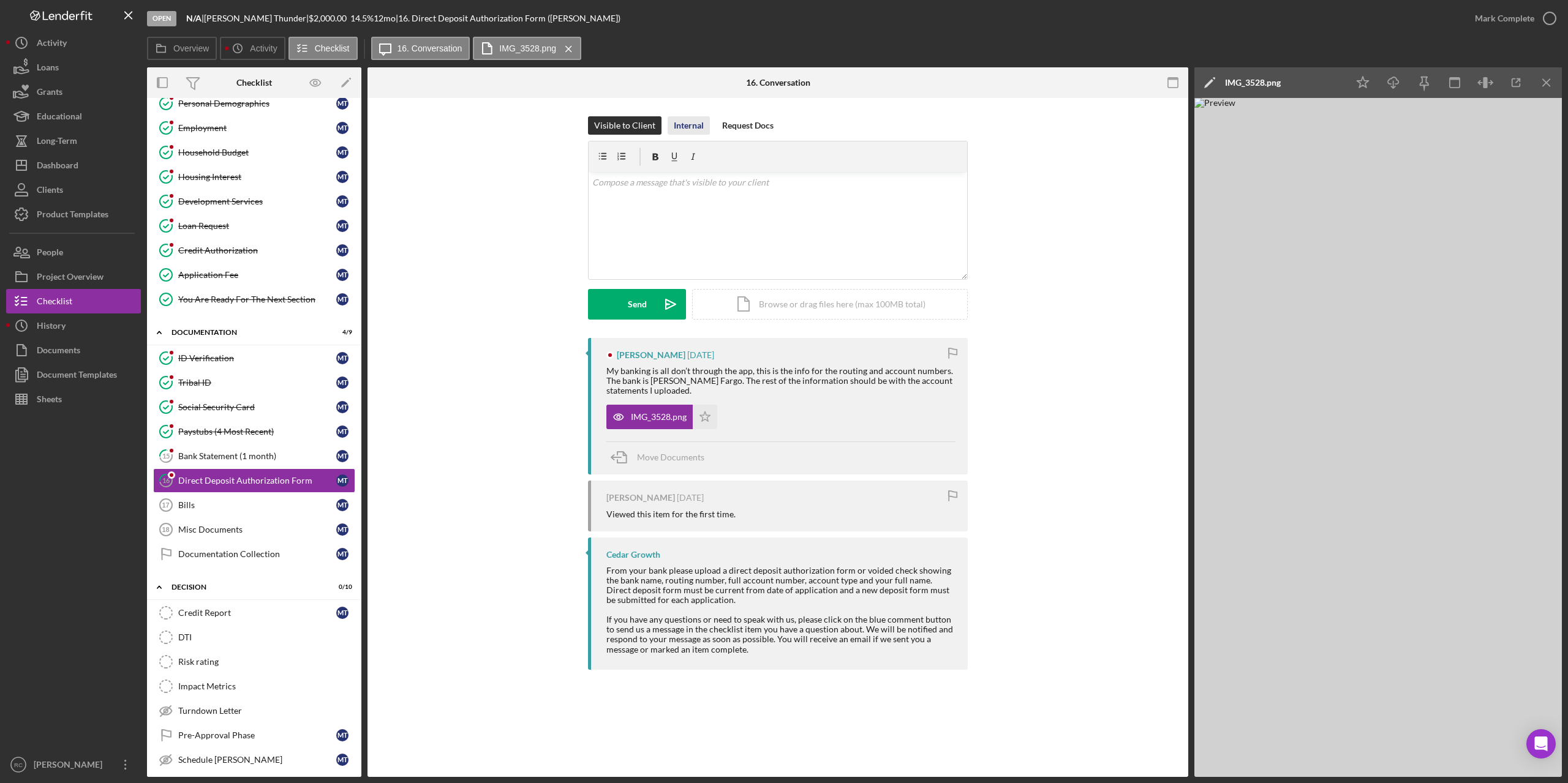
click at [694, 123] on div "Internal" at bounding box center [688, 125] width 30 height 18
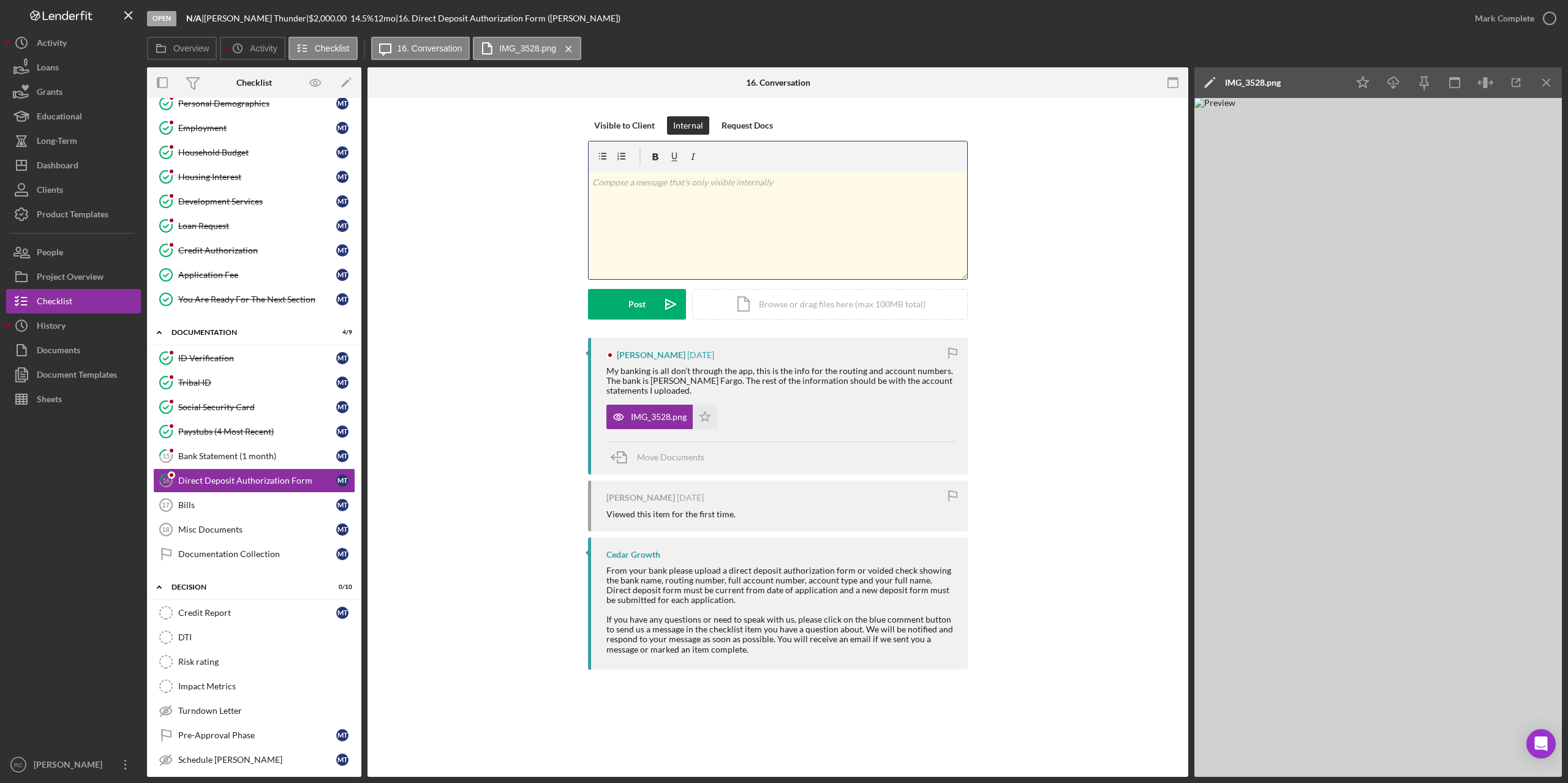
click at [680, 188] on p at bounding box center [777, 183] width 372 height 13
click at [1553, 15] on icon "button" at bounding box center [1550, 18] width 31 height 31
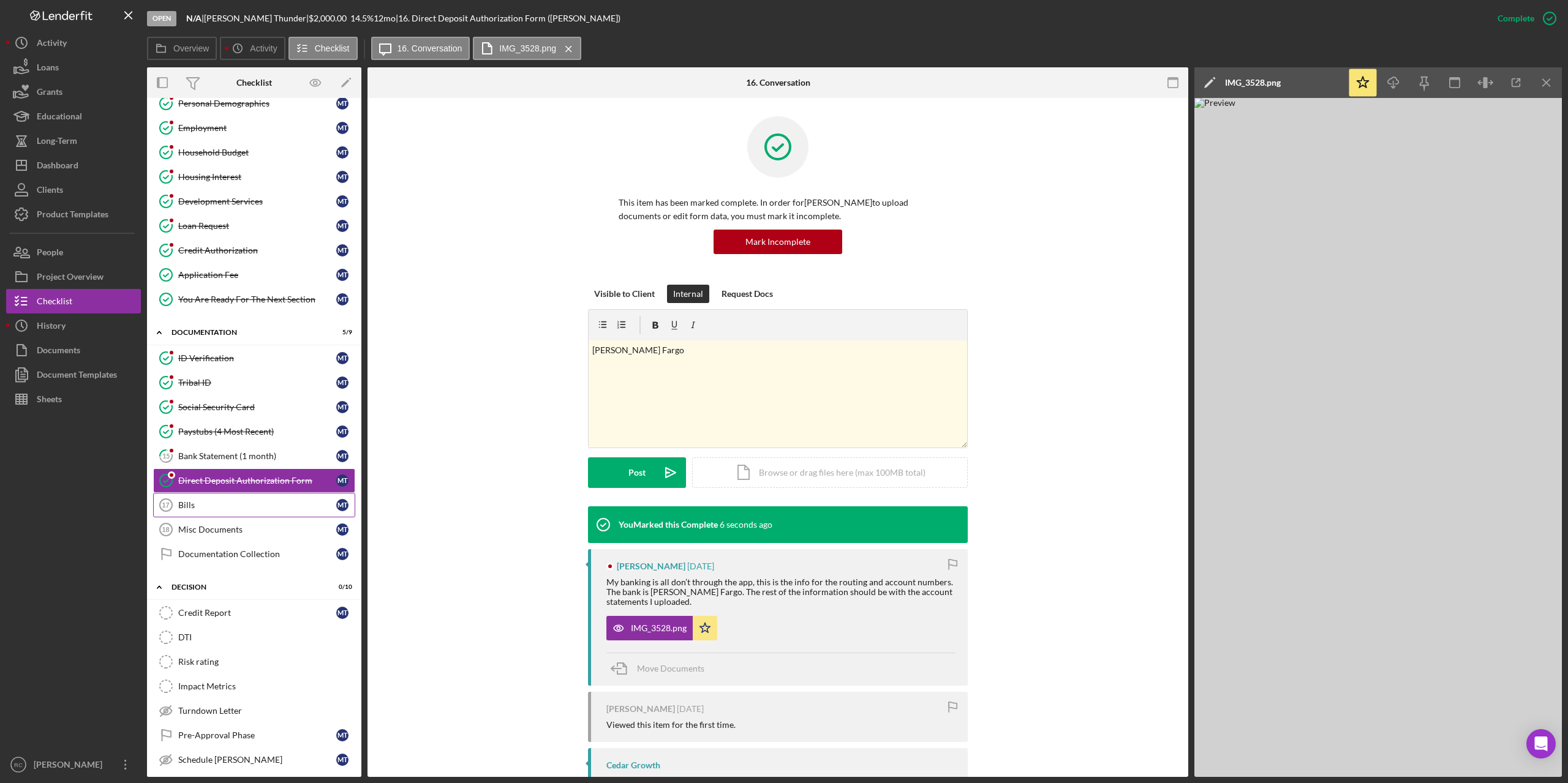
click at [198, 503] on div "Bills" at bounding box center [257, 505] width 158 height 10
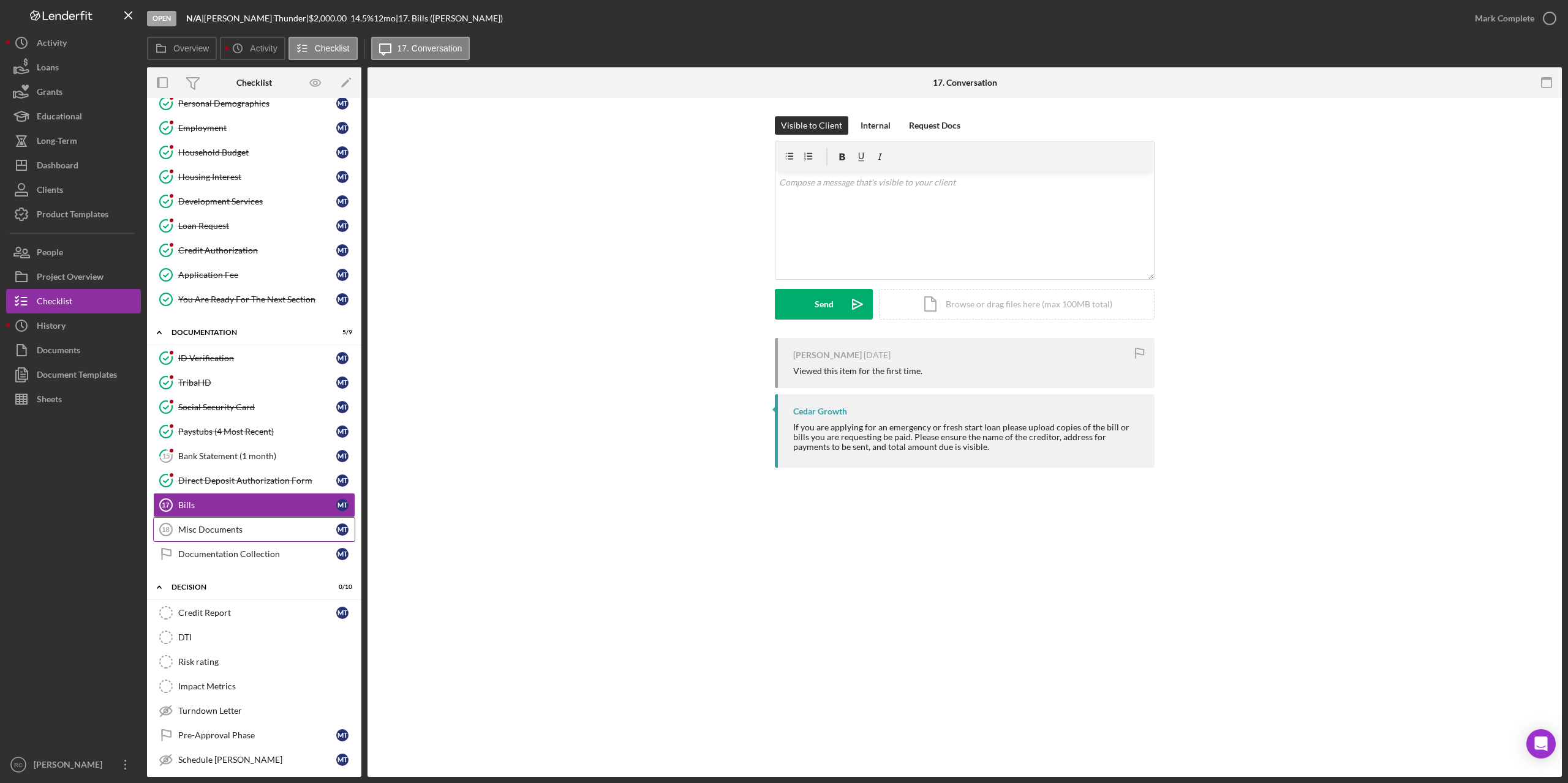
click at [220, 530] on div "Misc Documents" at bounding box center [257, 529] width 158 height 10
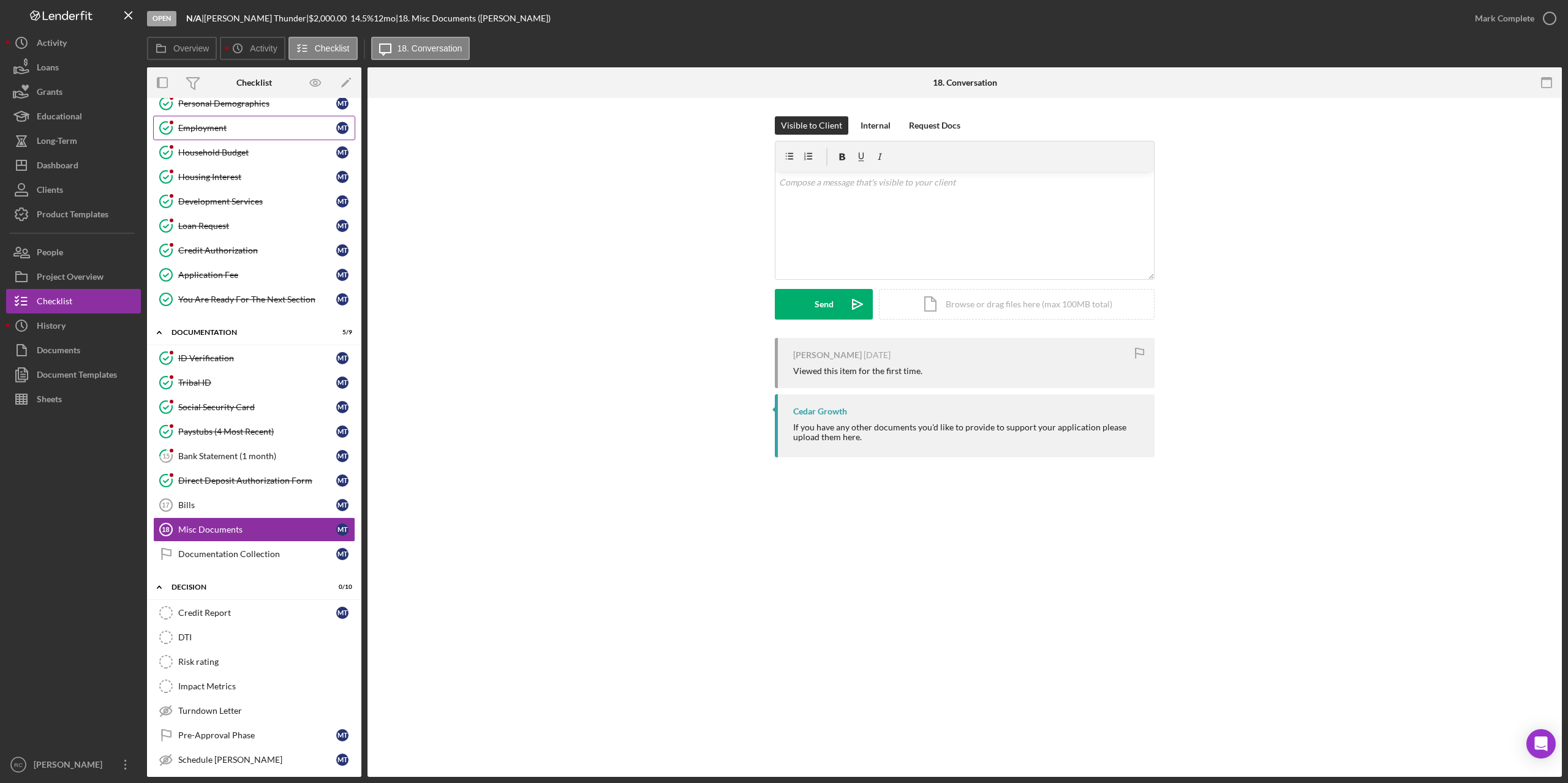
click at [213, 130] on div "Employment" at bounding box center [257, 127] width 158 height 10
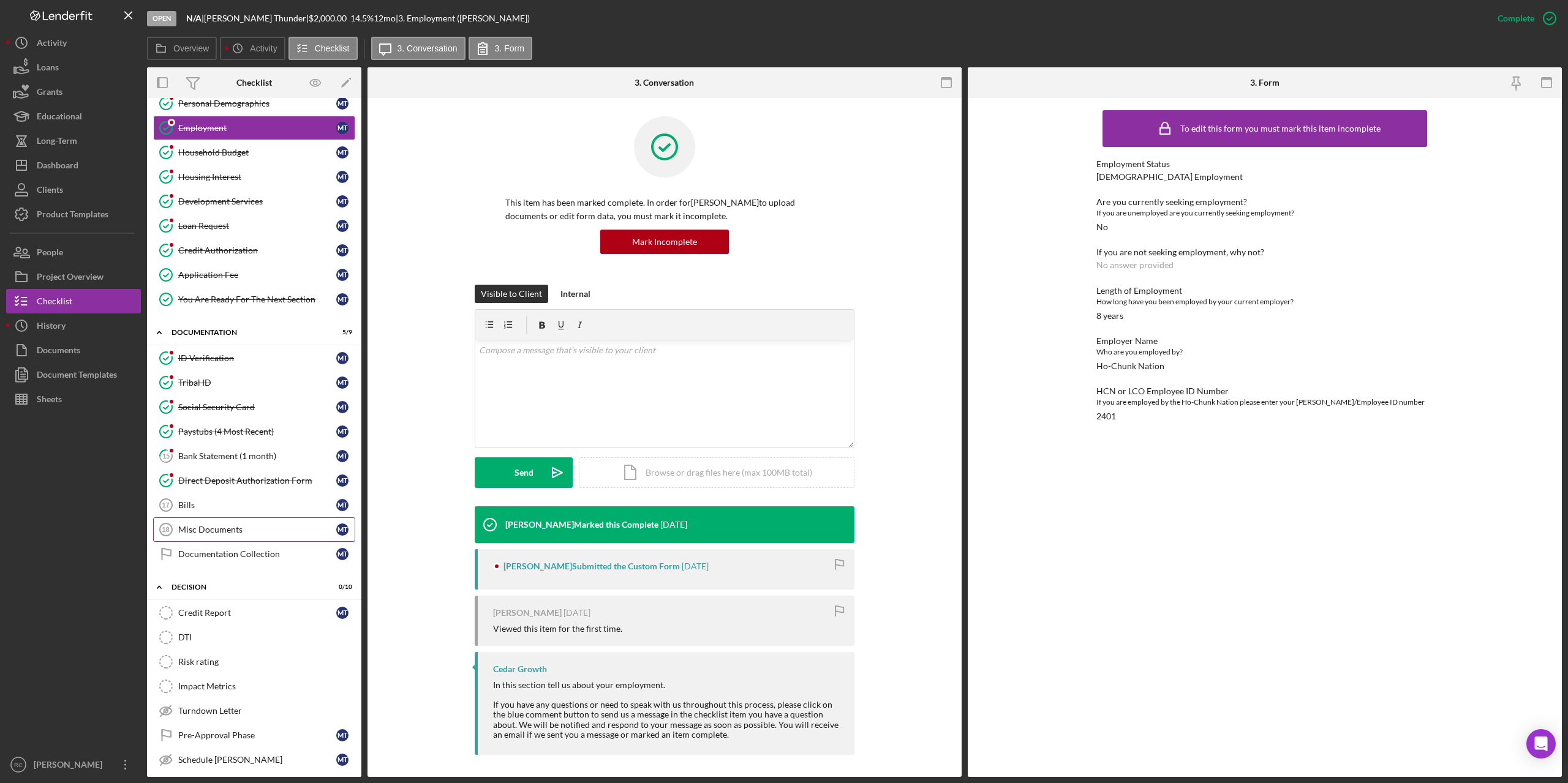
click at [199, 531] on div "Misc Documents" at bounding box center [257, 529] width 158 height 10
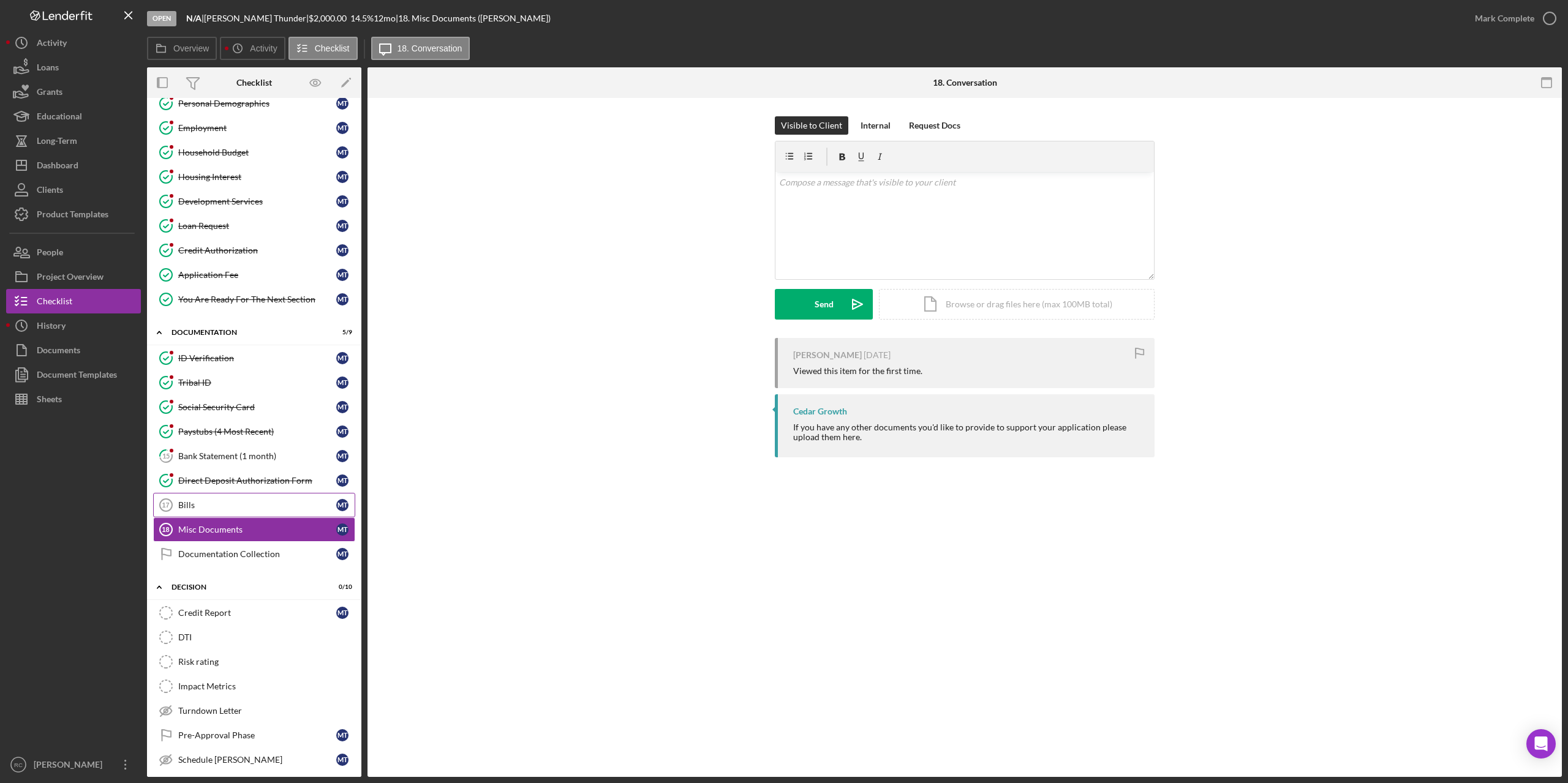
click at [171, 501] on circle at bounding box center [166, 505] width 13 height 13
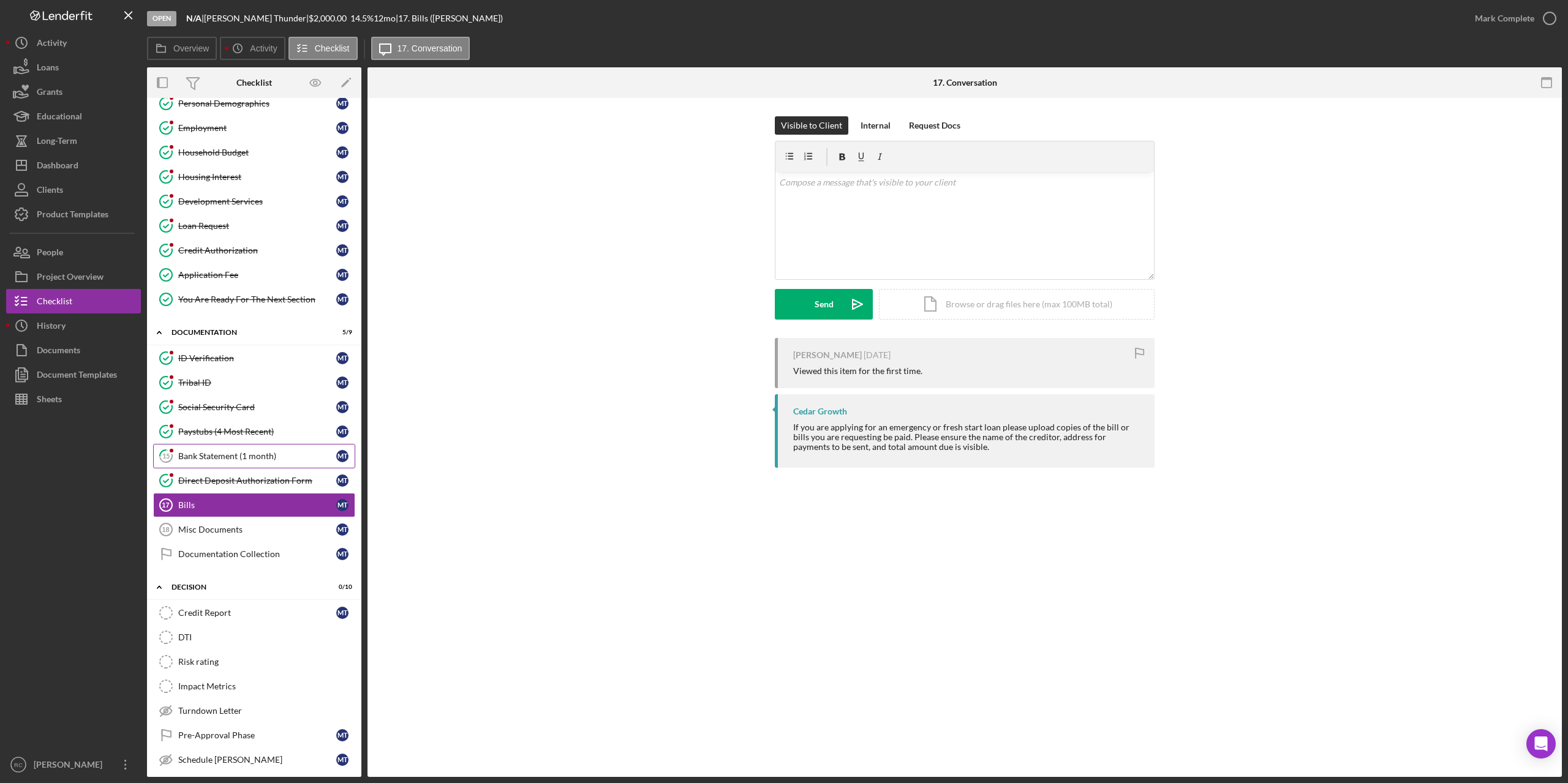
click at [165, 454] on tspan "15" at bounding box center [166, 456] width 7 height 8
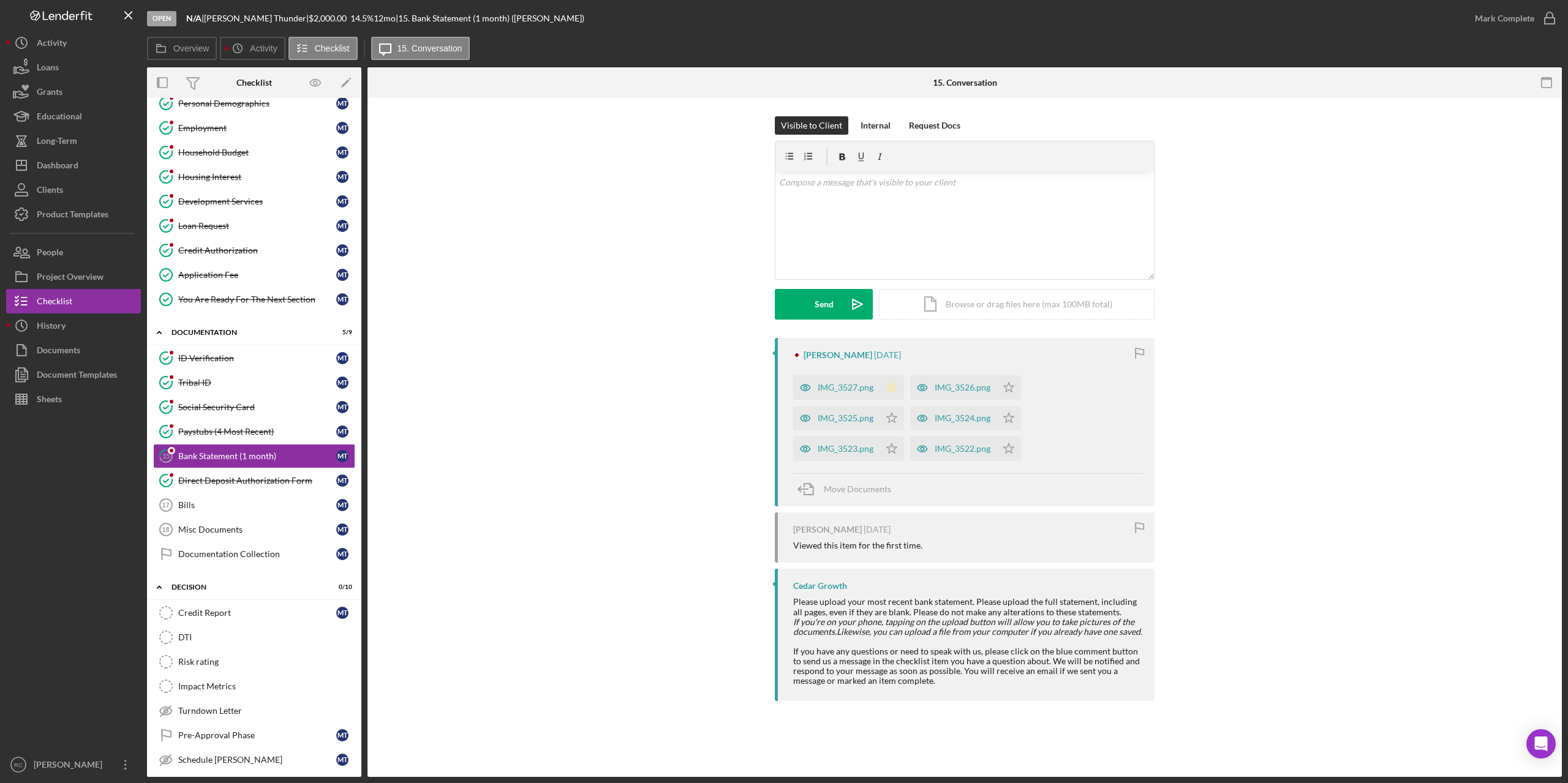
click at [892, 388] on icon "Icon/Star" at bounding box center [891, 387] width 24 height 24
click at [890, 418] on icon "Icon/Star" at bounding box center [891, 418] width 24 height 24
click at [1004, 392] on polygon "button" at bounding box center [1009, 386] width 10 height 10
click at [1011, 446] on icon "Icon/Star" at bounding box center [1009, 448] width 24 height 24
drag, startPoint x: 1012, startPoint y: 414, endPoint x: 1012, endPoint y: 390, distance: 24.0
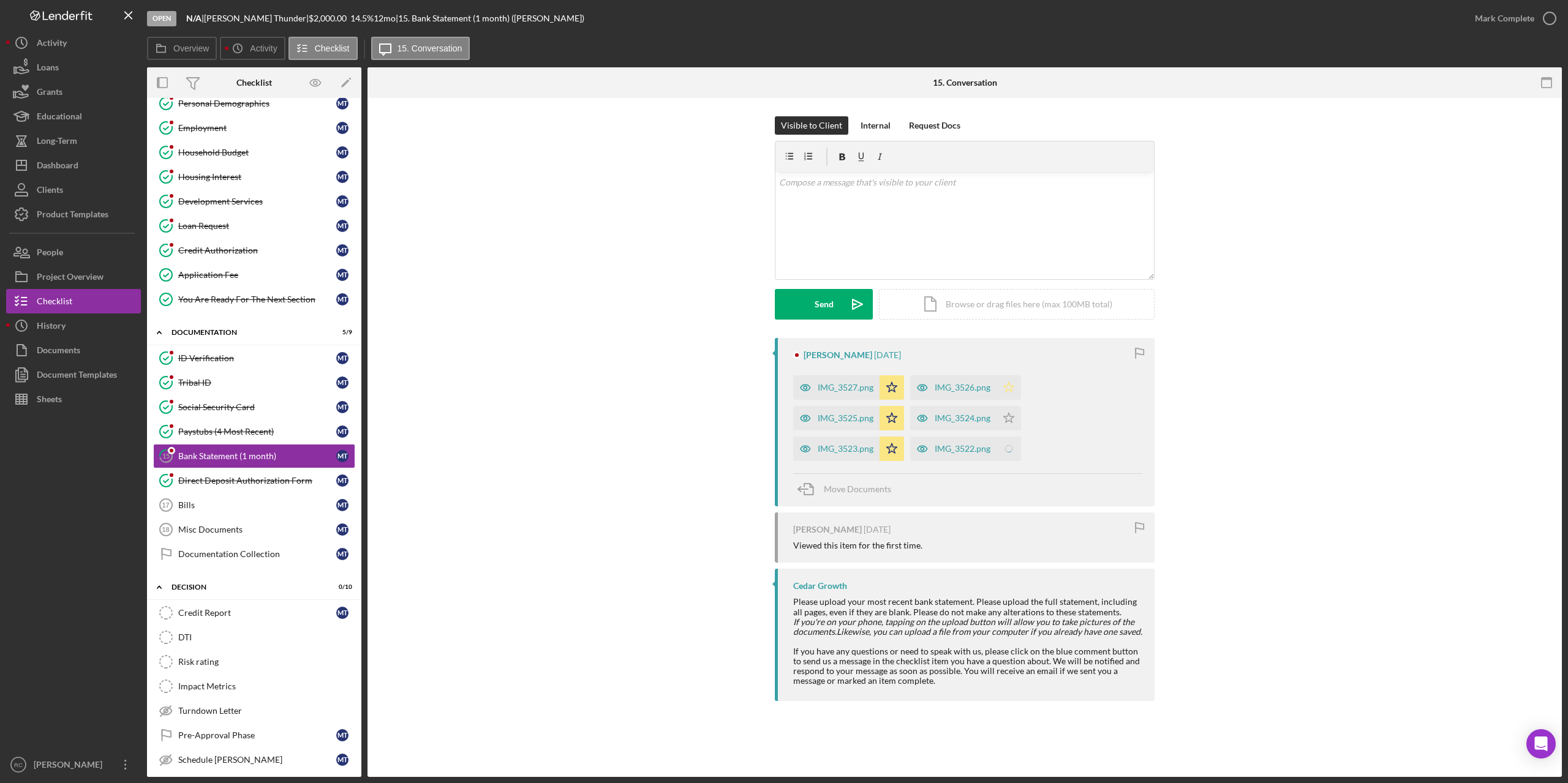
click at [1012, 414] on icon "Icon/Star" at bounding box center [1009, 418] width 24 height 24
click at [1011, 383] on icon "Icon/Star" at bounding box center [1009, 387] width 24 height 24
click at [1552, 18] on icon "button" at bounding box center [1550, 18] width 31 height 31
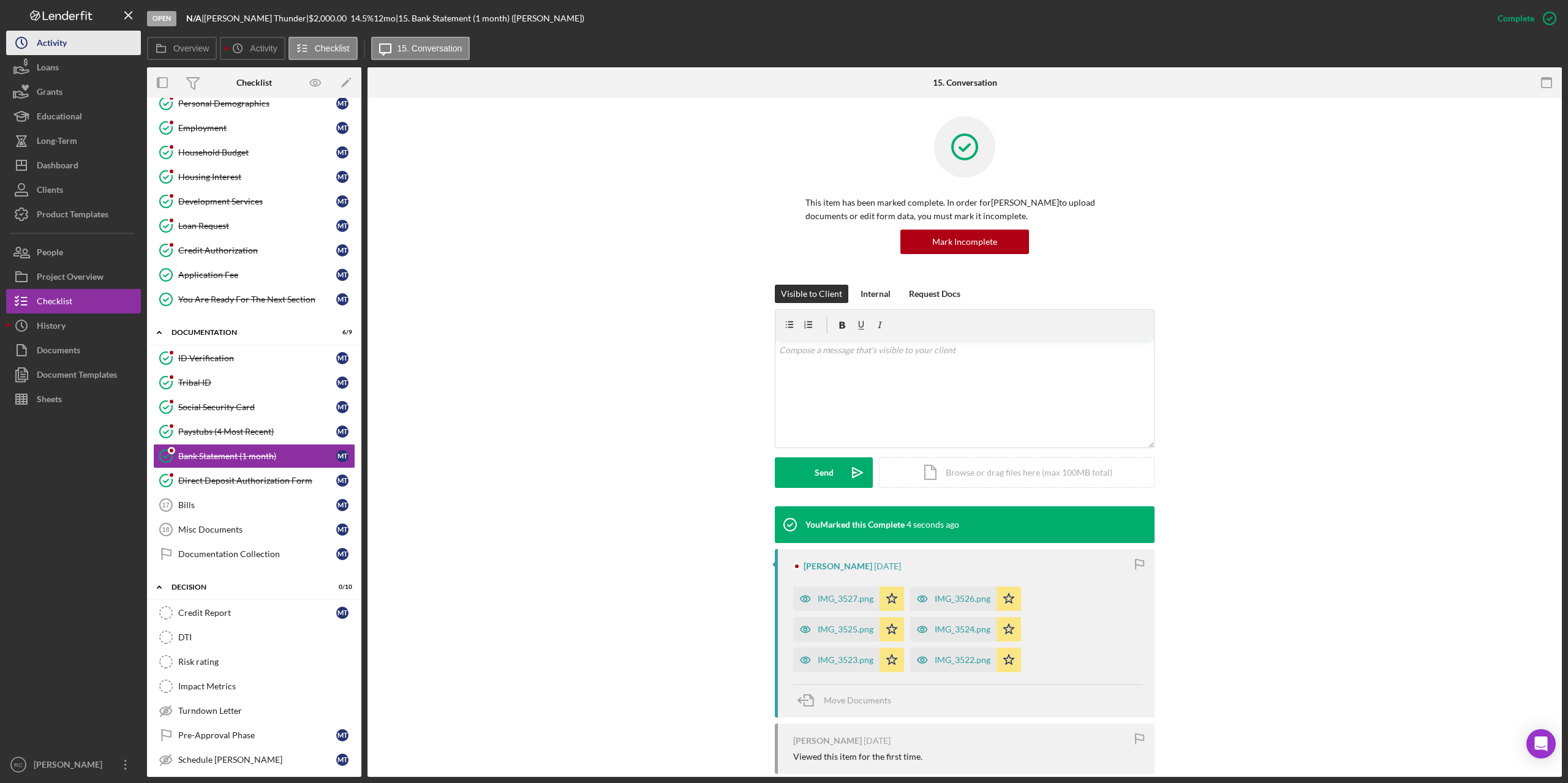
click at [60, 42] on div "Activity" at bounding box center [52, 44] width 30 height 27
